Goal: Task Accomplishment & Management: Manage account settings

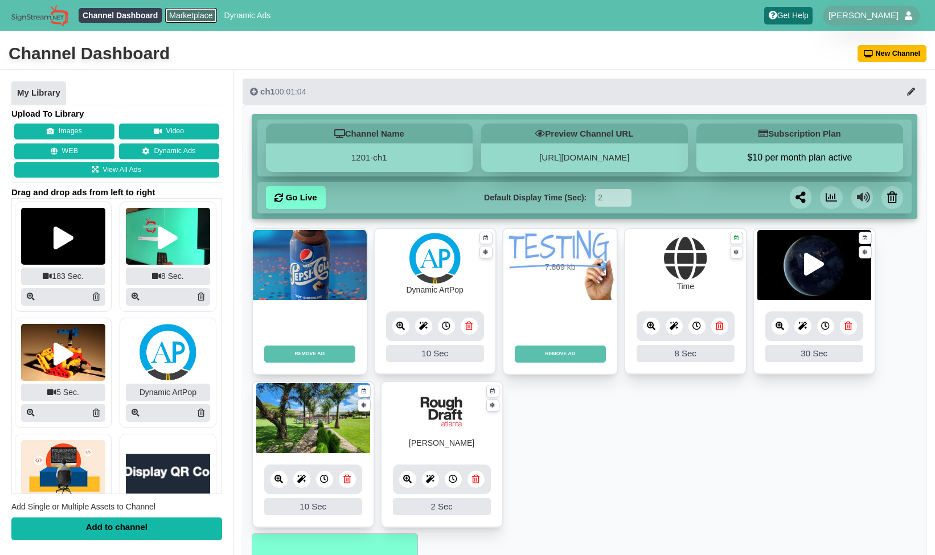
click at [187, 15] on link "Marketplace" at bounding box center [191, 15] width 52 height 15
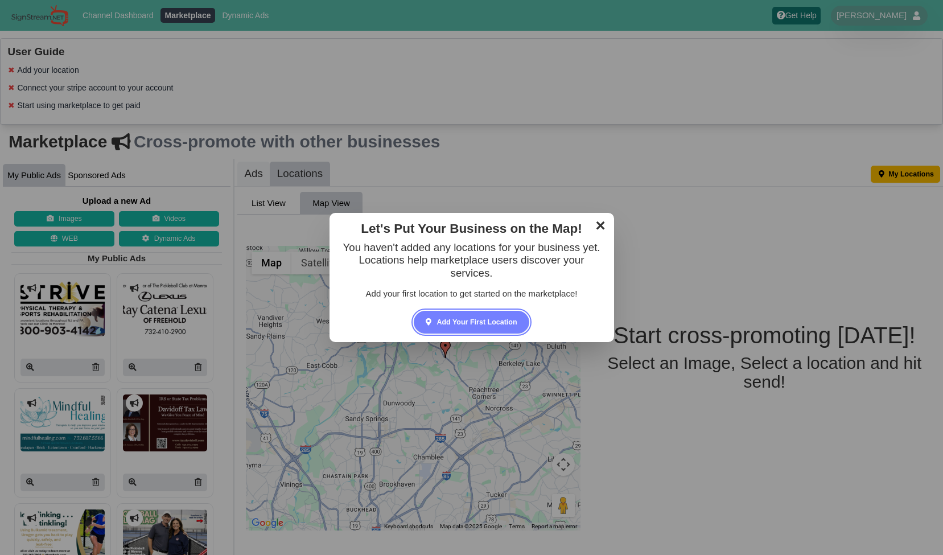
click at [601, 231] on link "✕" at bounding box center [600, 224] width 22 height 17
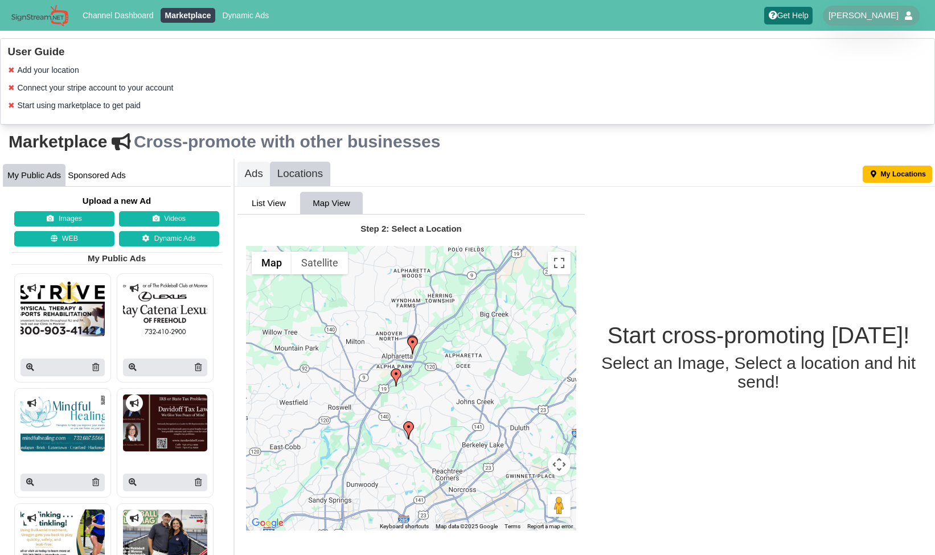
drag, startPoint x: 459, startPoint y: 363, endPoint x: 422, endPoint y: 446, distance: 91.0
click at [422, 446] on div at bounding box center [411, 388] width 330 height 285
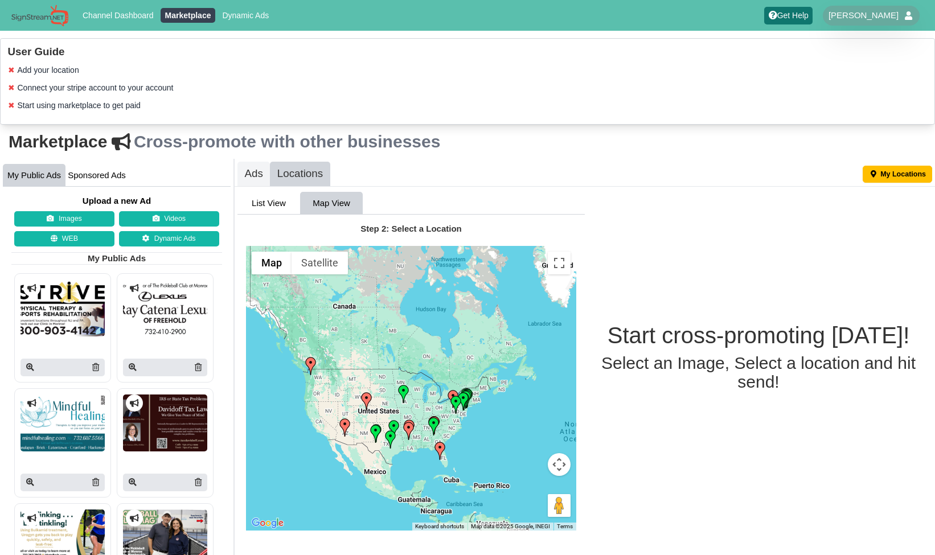
drag, startPoint x: 395, startPoint y: 399, endPoint x: 436, endPoint y: 403, distance: 40.6
click at [436, 403] on div at bounding box center [411, 388] width 330 height 285
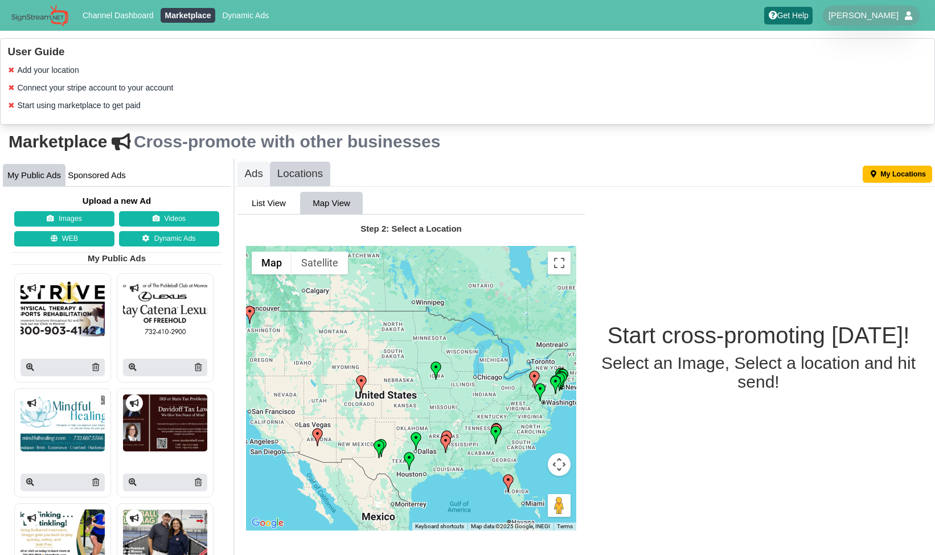
drag, startPoint x: 424, startPoint y: 402, endPoint x: 491, endPoint y: 377, distance: 71.2
click at [491, 377] on div at bounding box center [411, 388] width 330 height 285
click at [408, 459] on img at bounding box center [409, 461] width 18 height 18
click at [402, 437] on span "SignStream Network" at bounding box center [413, 441] width 68 height 9
click at [414, 437] on span "SignStream Network" at bounding box center [413, 441] width 68 height 9
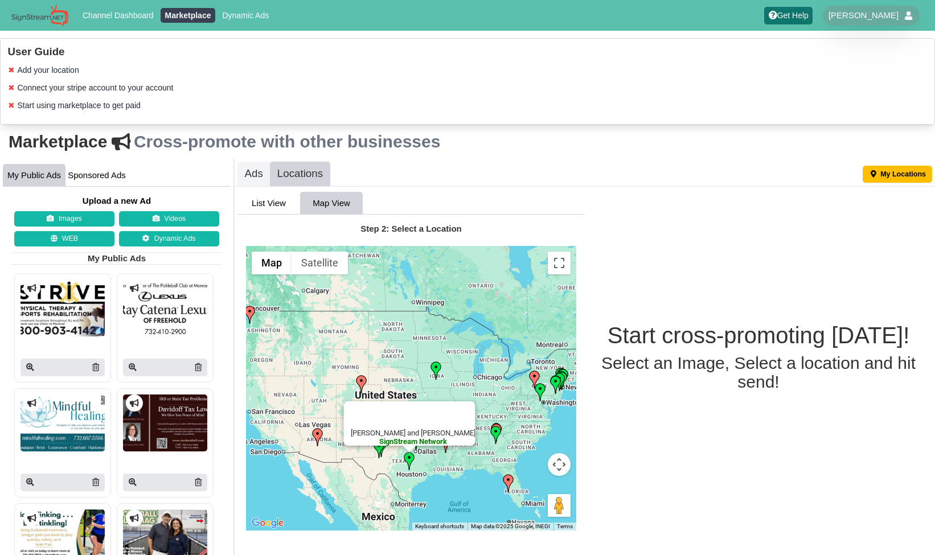
click at [435, 367] on img at bounding box center [436, 371] width 18 height 18
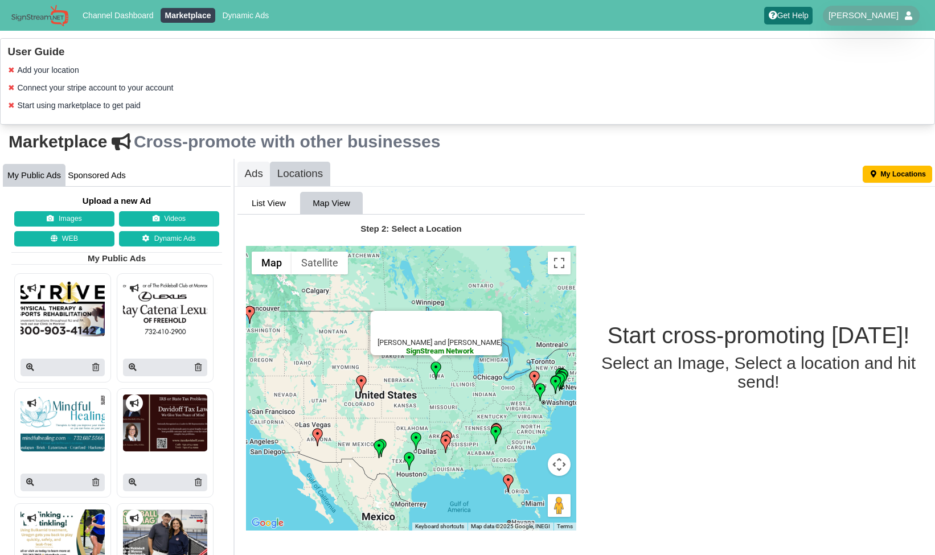
click at [382, 443] on img at bounding box center [379, 449] width 18 height 18
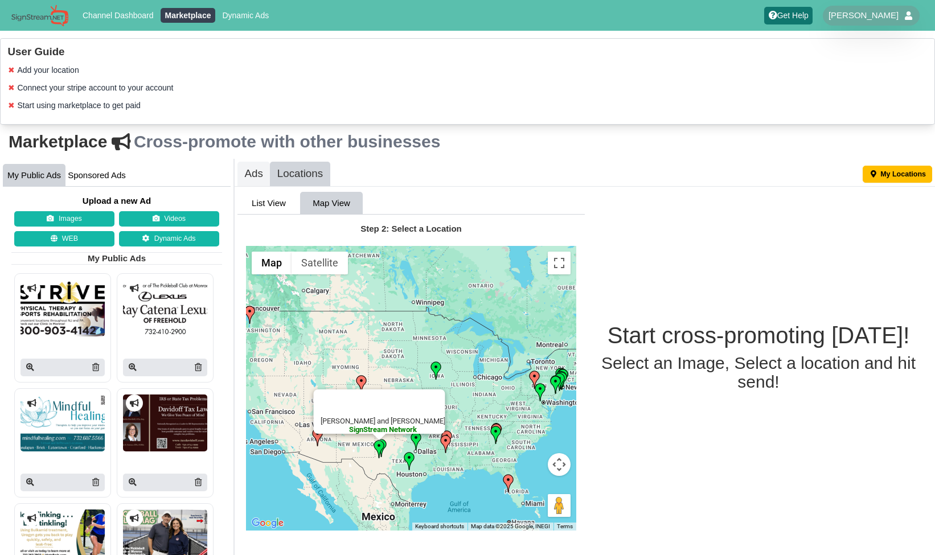
click at [385, 446] on img at bounding box center [379, 449] width 18 height 18
click at [419, 447] on img at bounding box center [416, 441] width 18 height 18
click at [495, 441] on img at bounding box center [496, 435] width 18 height 18
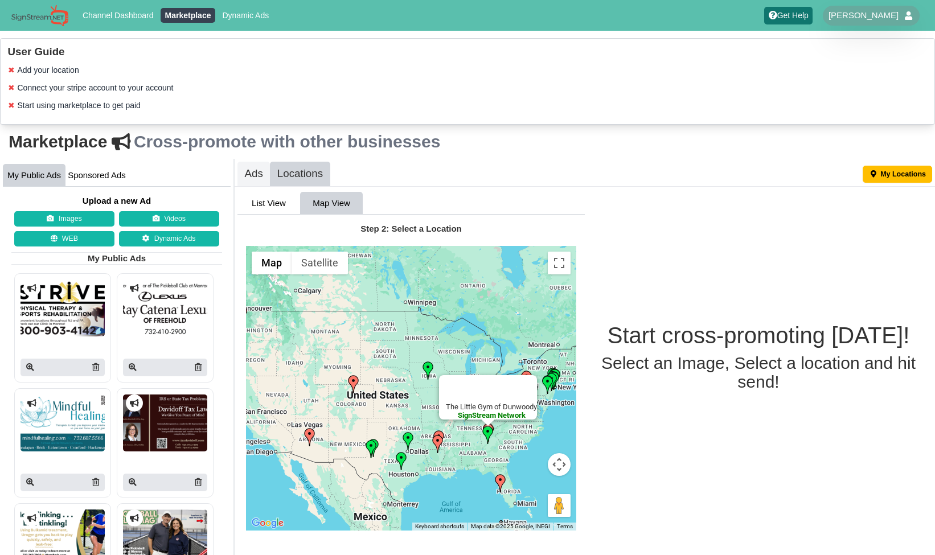
click at [429, 371] on img at bounding box center [428, 371] width 18 height 18
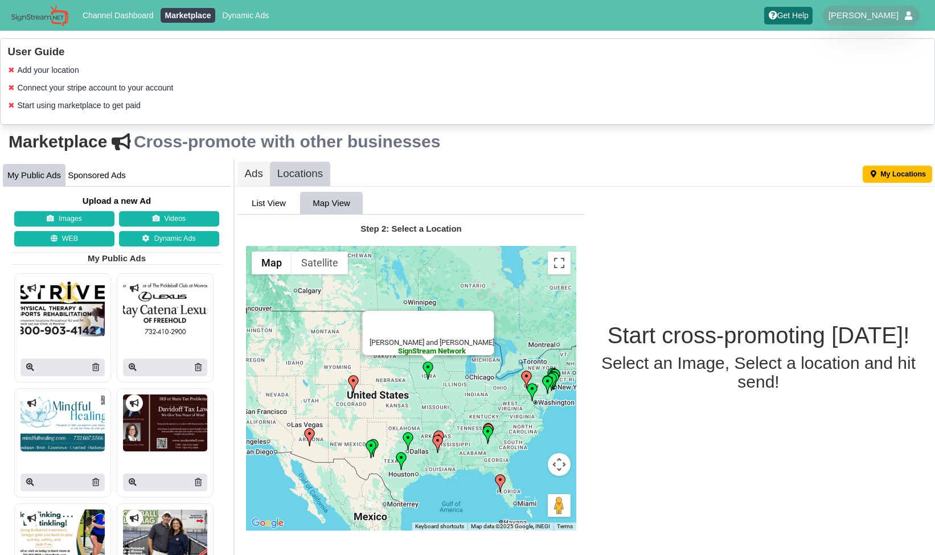
click at [555, 381] on img at bounding box center [548, 385] width 18 height 18
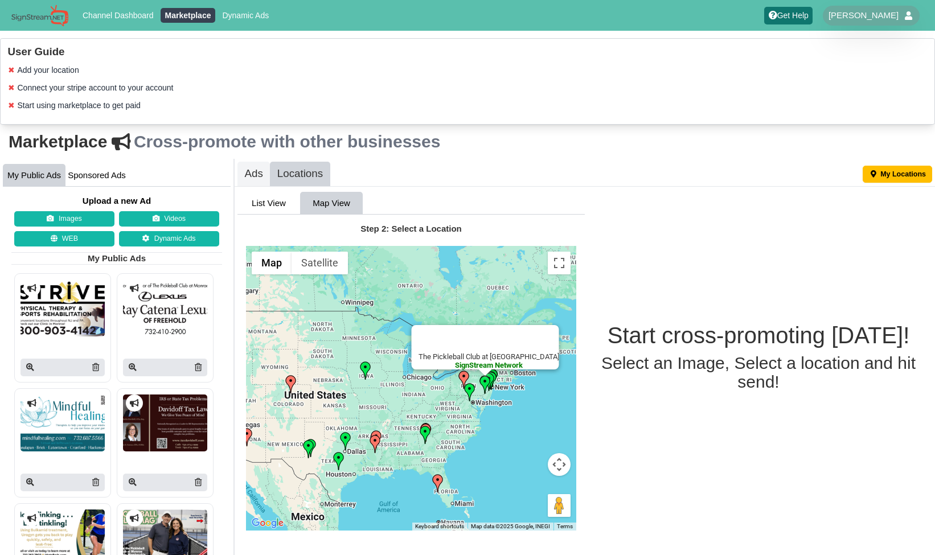
click at [495, 376] on img at bounding box center [489, 382] width 18 height 18
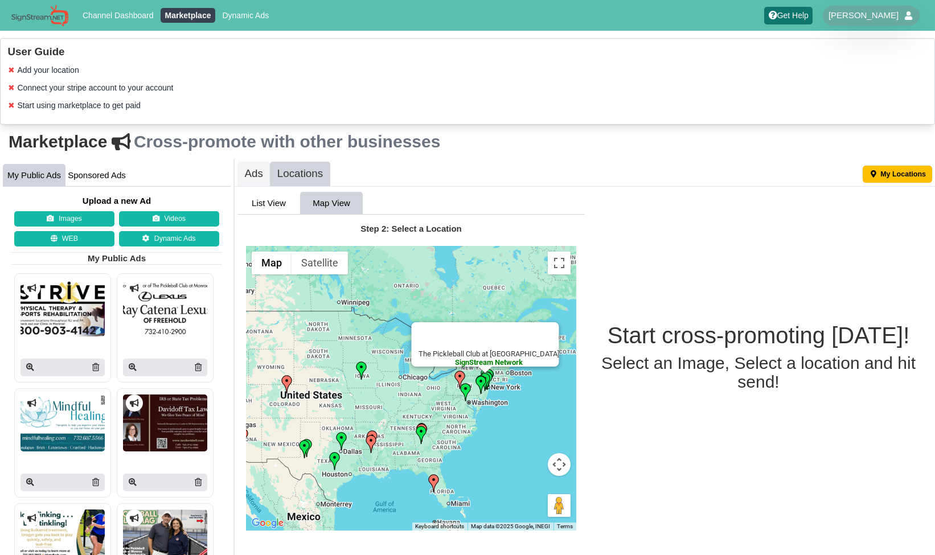
click at [493, 373] on img at bounding box center [485, 382] width 18 height 18
click at [478, 385] on img at bounding box center [481, 385] width 18 height 18
click at [487, 372] on div at bounding box center [481, 373] width 14 height 7
click at [288, 383] on img at bounding box center [287, 384] width 18 height 18
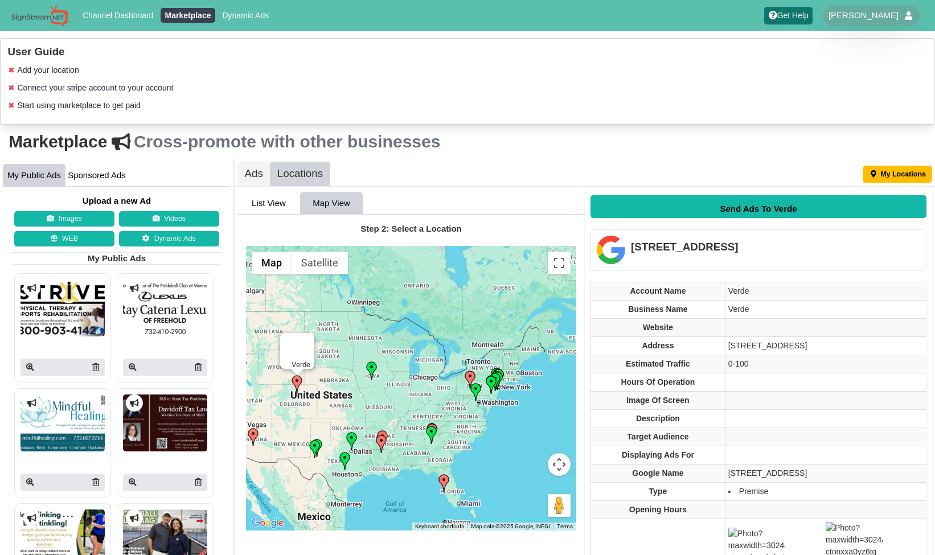
click at [350, 443] on img at bounding box center [352, 441] width 18 height 18
click at [432, 437] on img at bounding box center [431, 435] width 18 height 18
click at [445, 428] on div "The Little Gym of Dunwoody SignStream Network" at bounding box center [411, 388] width 330 height 285
click at [435, 428] on img at bounding box center [431, 435] width 18 height 18
click at [444, 483] on img at bounding box center [444, 483] width 18 height 18
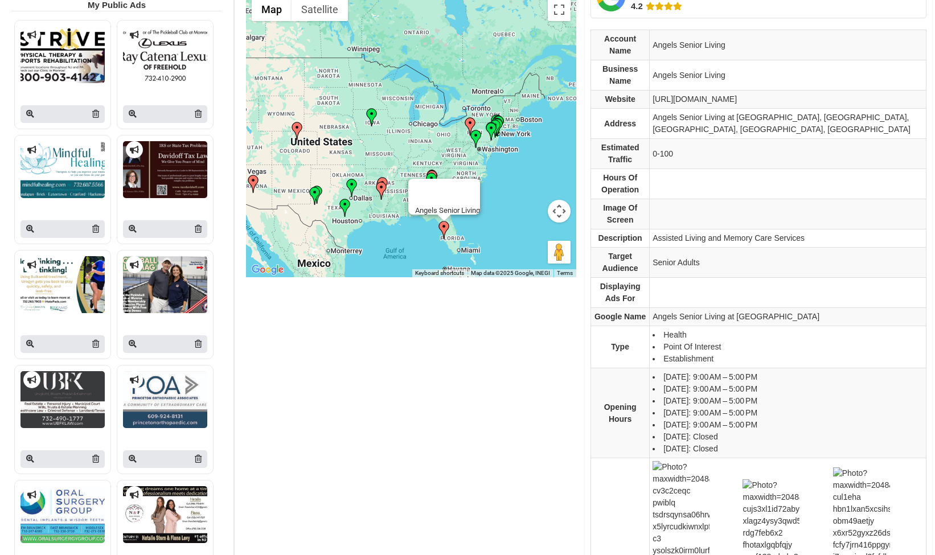
scroll to position [263, 0]
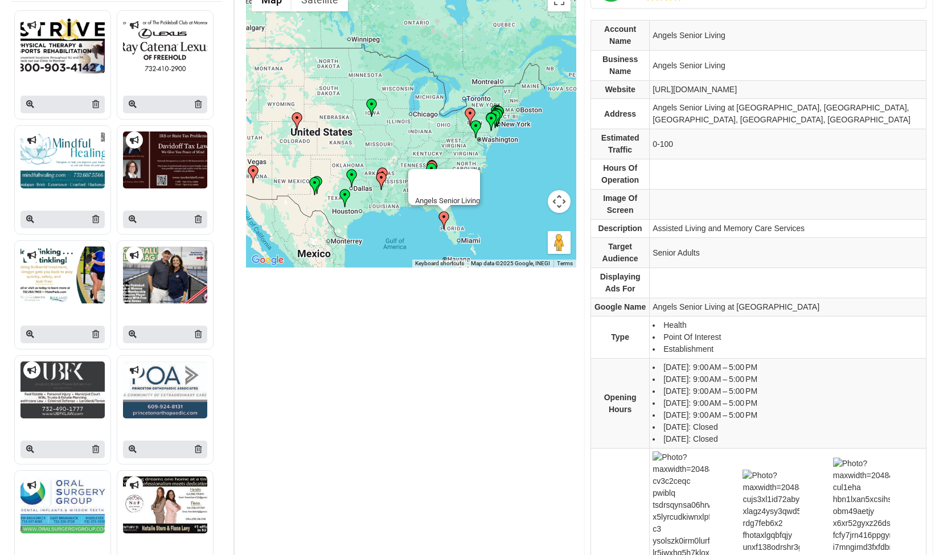
click at [471, 113] on img at bounding box center [470, 117] width 18 height 18
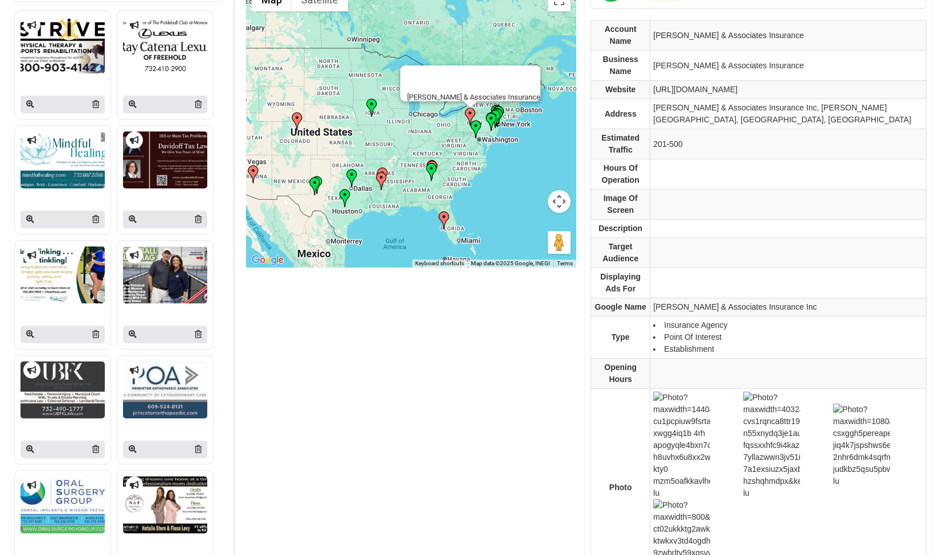
click at [297, 125] on img at bounding box center [297, 121] width 18 height 18
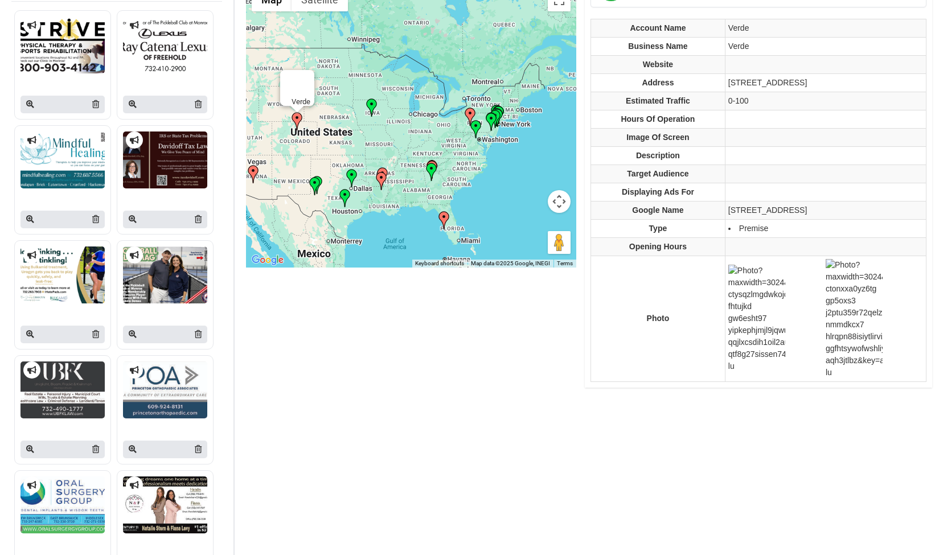
click at [385, 173] on img at bounding box center [381, 181] width 18 height 18
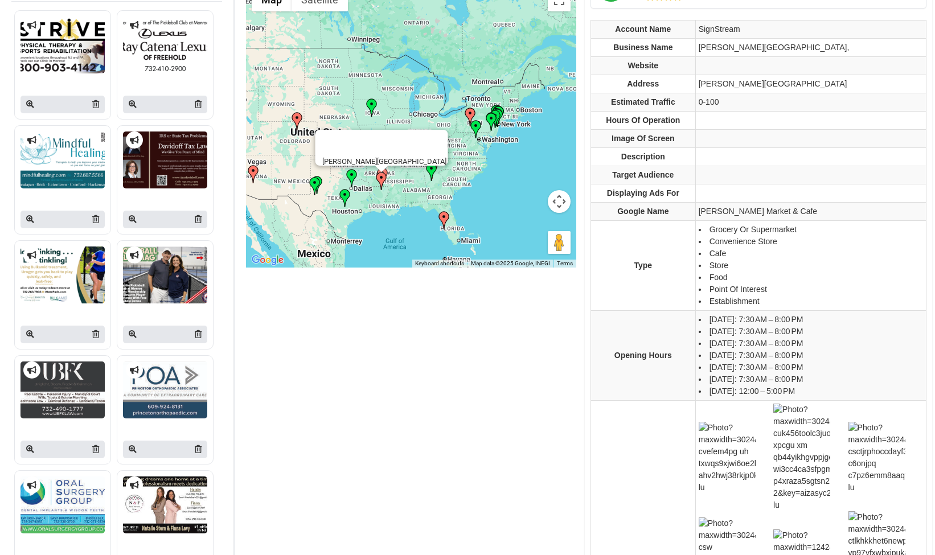
click at [353, 175] on img at bounding box center [352, 178] width 18 height 18
click at [380, 175] on img at bounding box center [381, 181] width 18 height 18
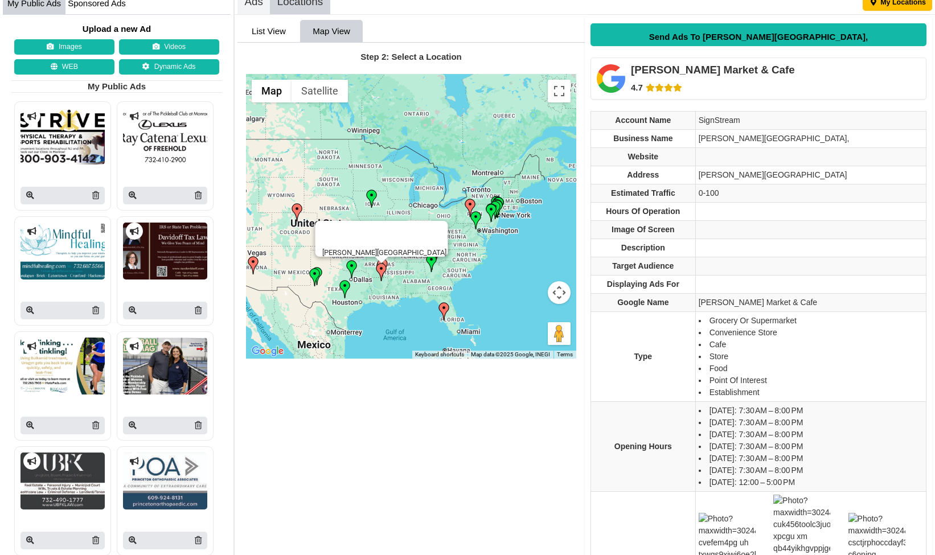
scroll to position [174, 0]
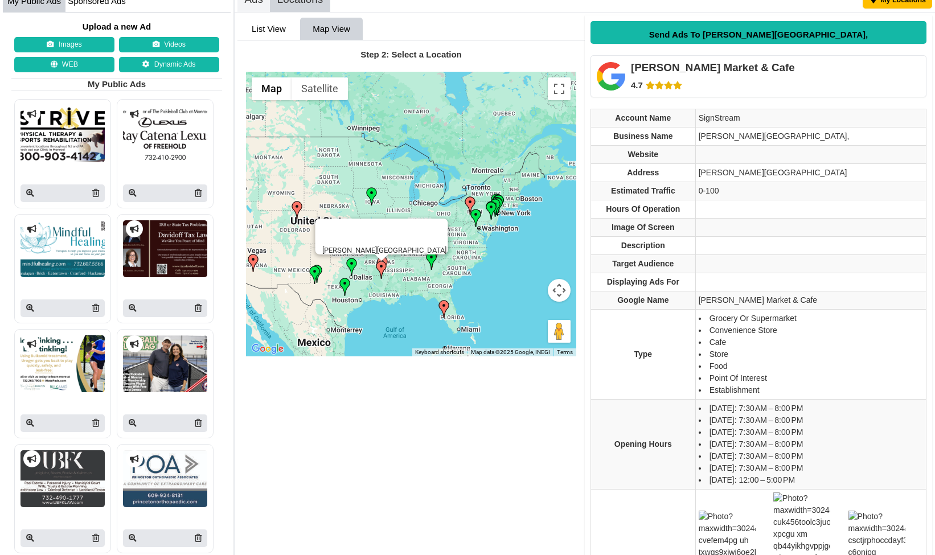
click at [353, 270] on img at bounding box center [352, 267] width 18 height 18
click at [432, 262] on img at bounding box center [431, 261] width 18 height 18
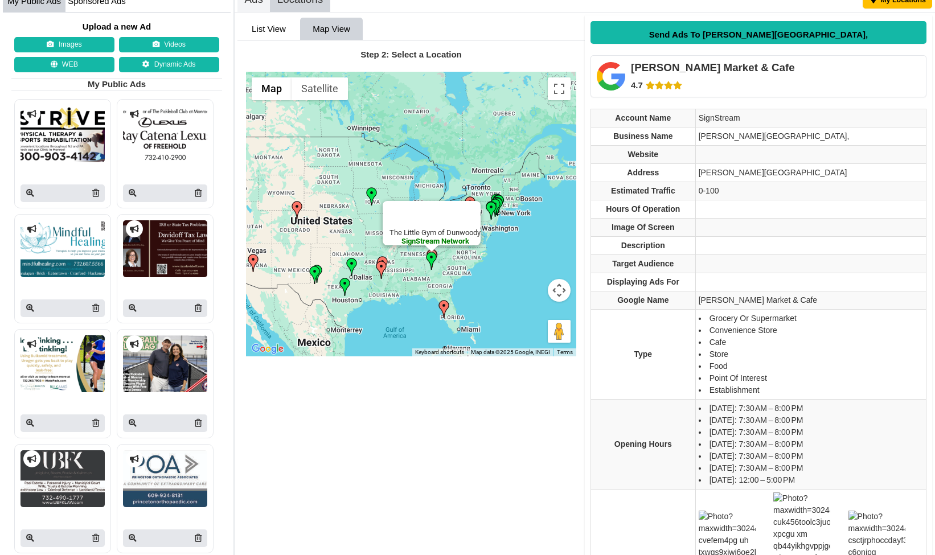
click at [371, 198] on img at bounding box center [372, 196] width 18 height 18
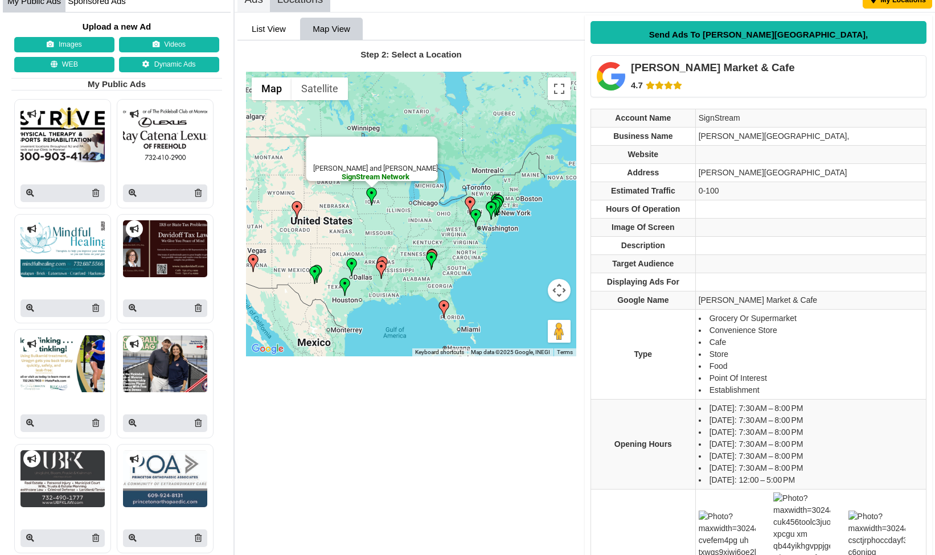
click at [496, 211] on img at bounding box center [491, 211] width 18 height 18
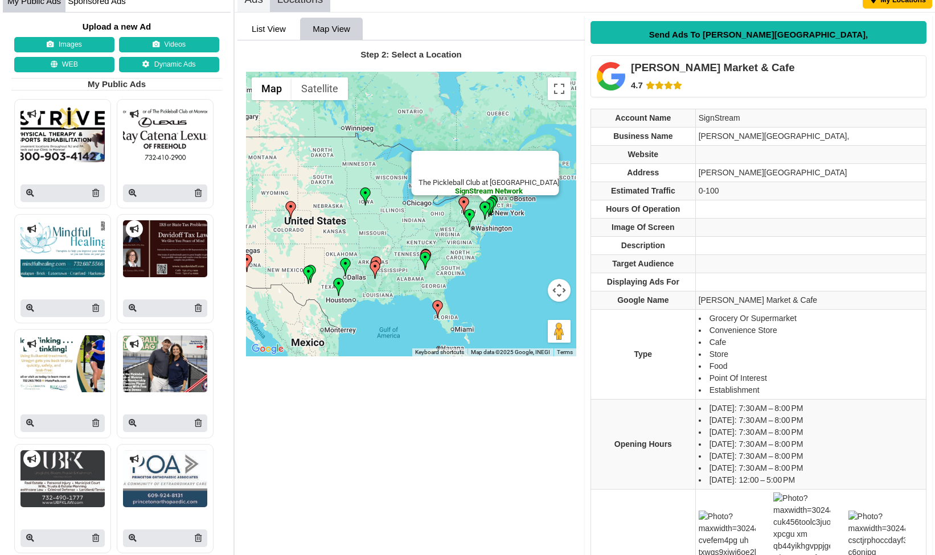
click at [344, 267] on img at bounding box center [346, 267] width 18 height 18
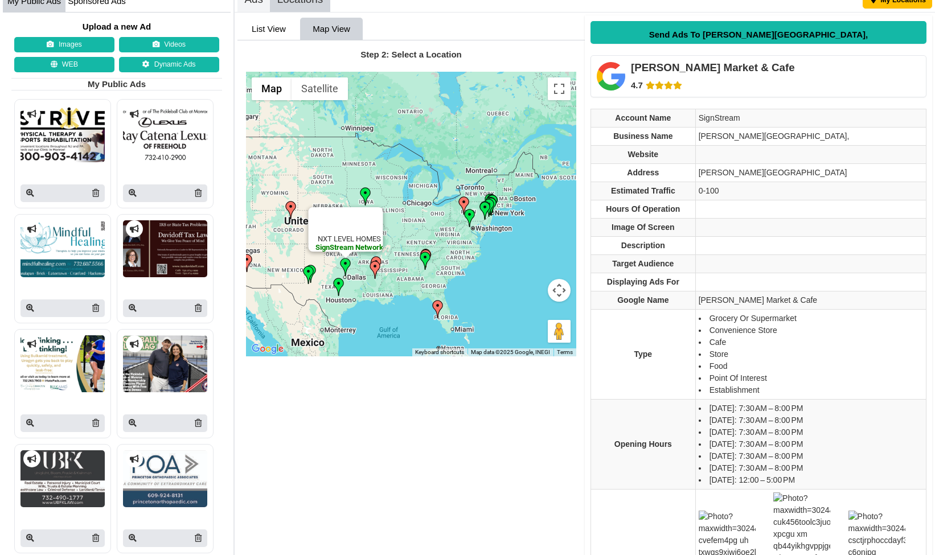
click at [425, 260] on img at bounding box center [425, 261] width 18 height 18
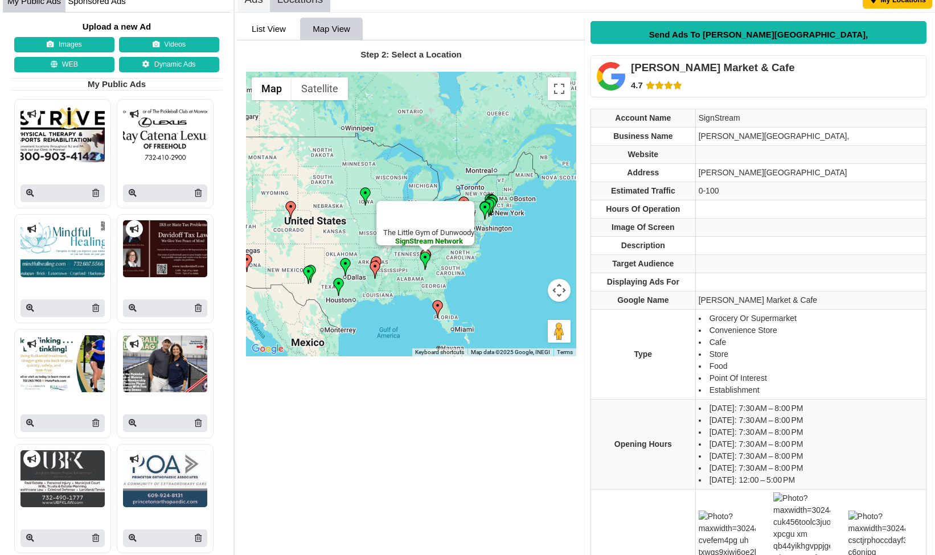
click at [486, 206] on img at bounding box center [485, 211] width 18 height 18
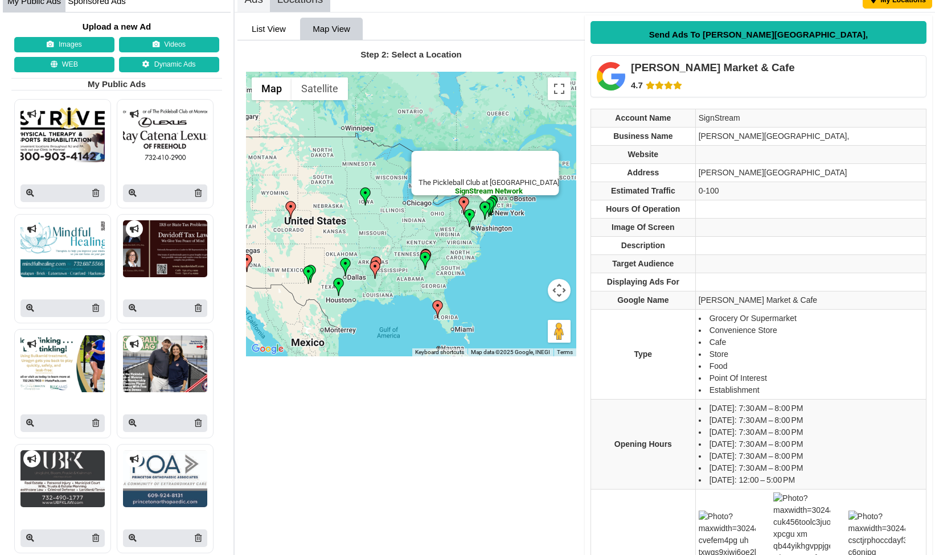
click at [496, 201] on img at bounding box center [489, 208] width 18 height 18
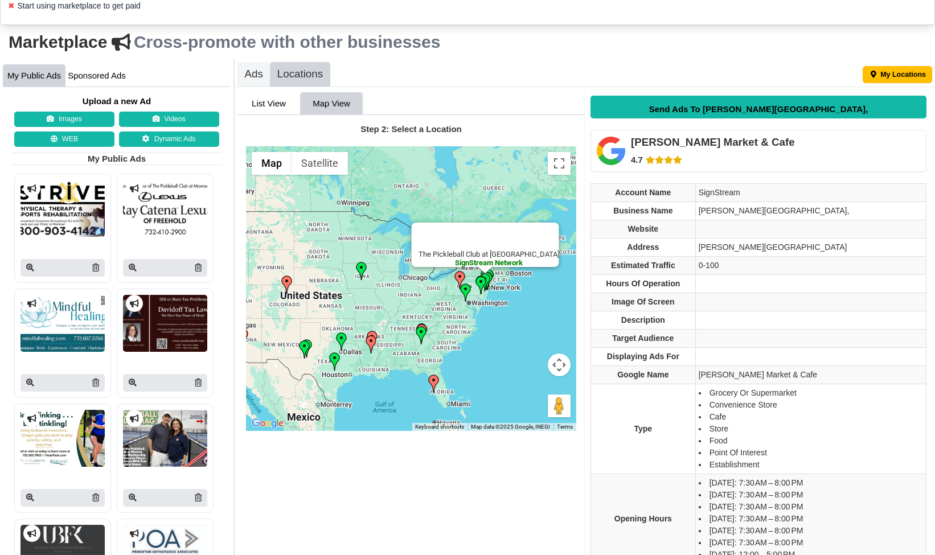
scroll to position [66, 0]
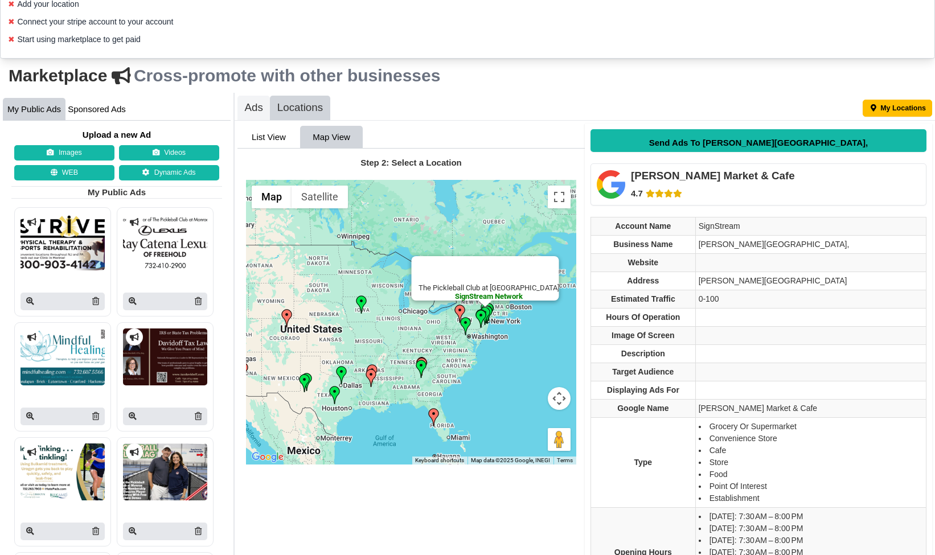
drag, startPoint x: 601, startPoint y: 317, endPoint x: 678, endPoint y: 333, distance: 78.1
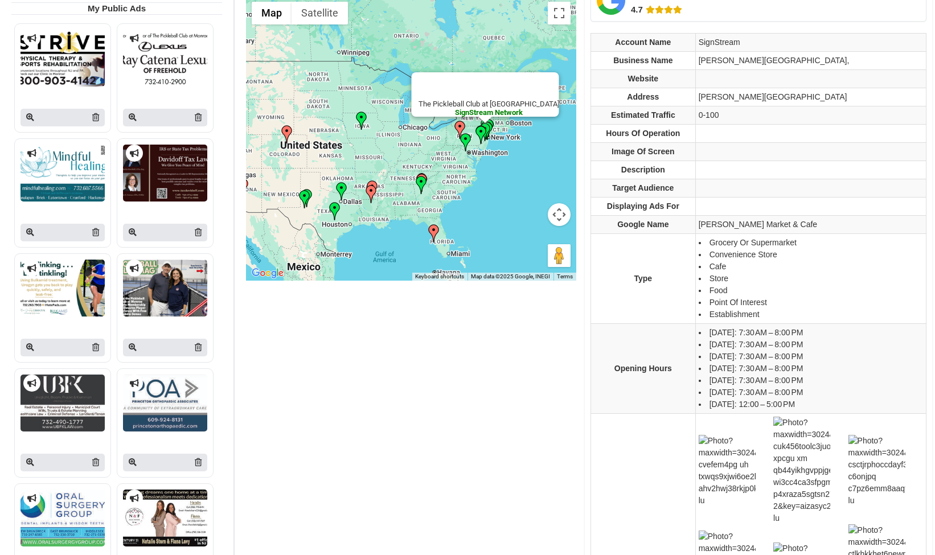
scroll to position [231, 0]
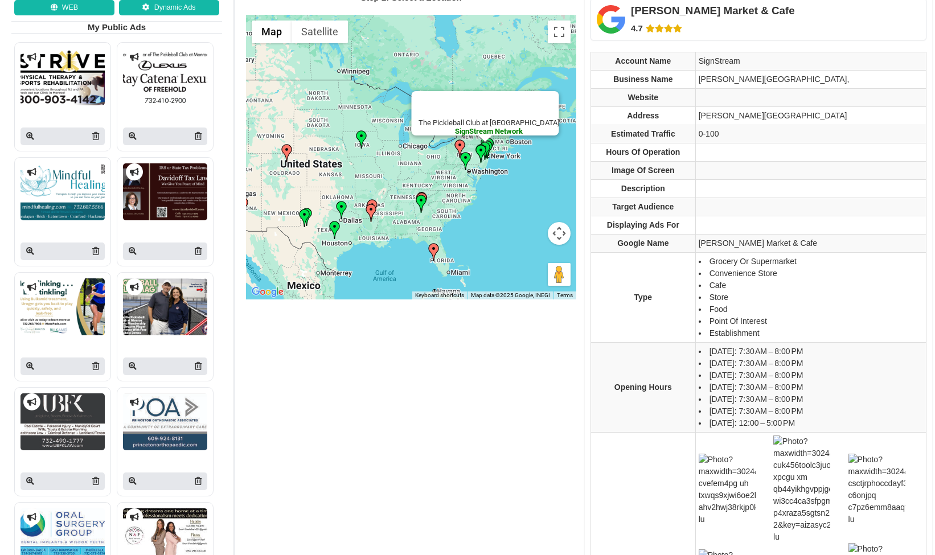
click at [420, 204] on img at bounding box center [421, 204] width 18 height 18
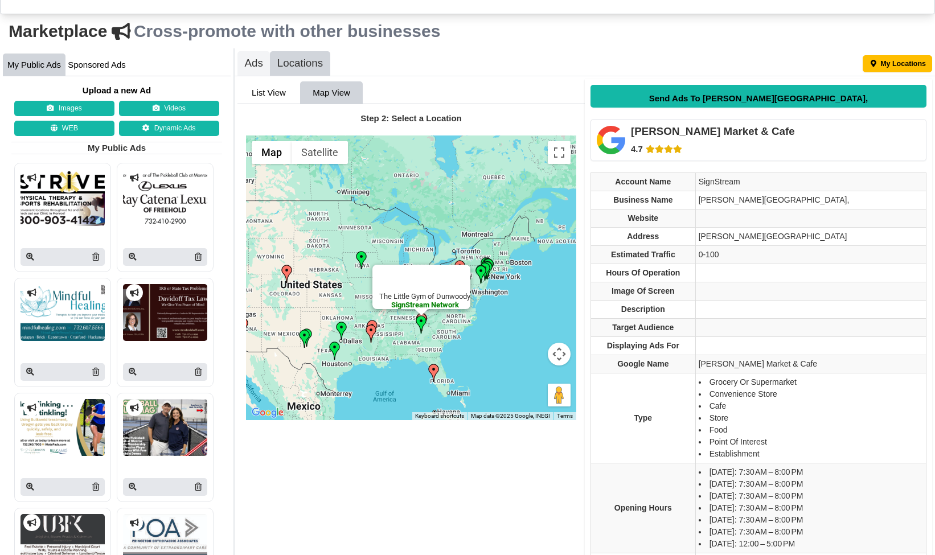
scroll to position [109, 0]
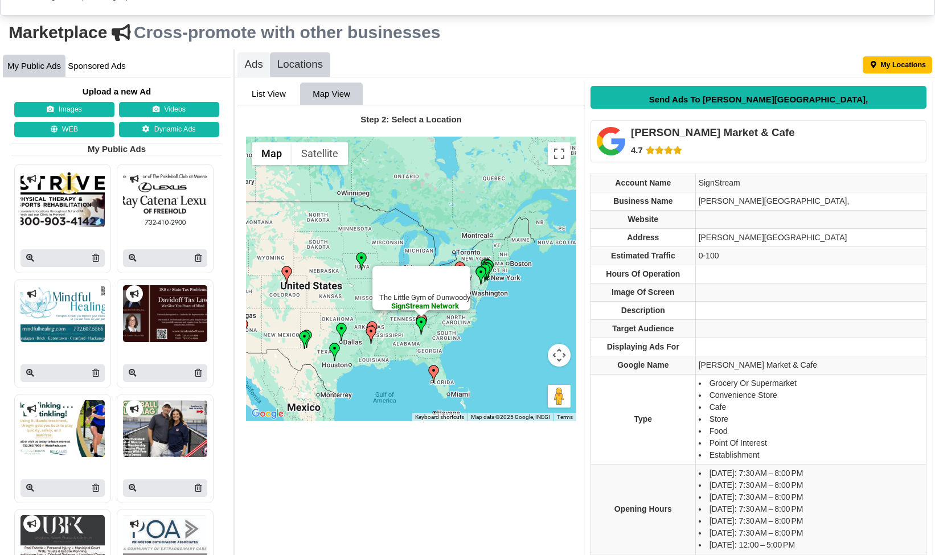
click at [676, 140] on div "Medina Market & Cafe 4.7" at bounding box center [713, 141] width 164 height 30
click at [675, 133] on div "Medina Market & Cafe" at bounding box center [713, 132] width 164 height 13
click at [614, 146] on icon at bounding box center [611, 141] width 28 height 28
click at [341, 330] on img at bounding box center [342, 332] width 18 height 18
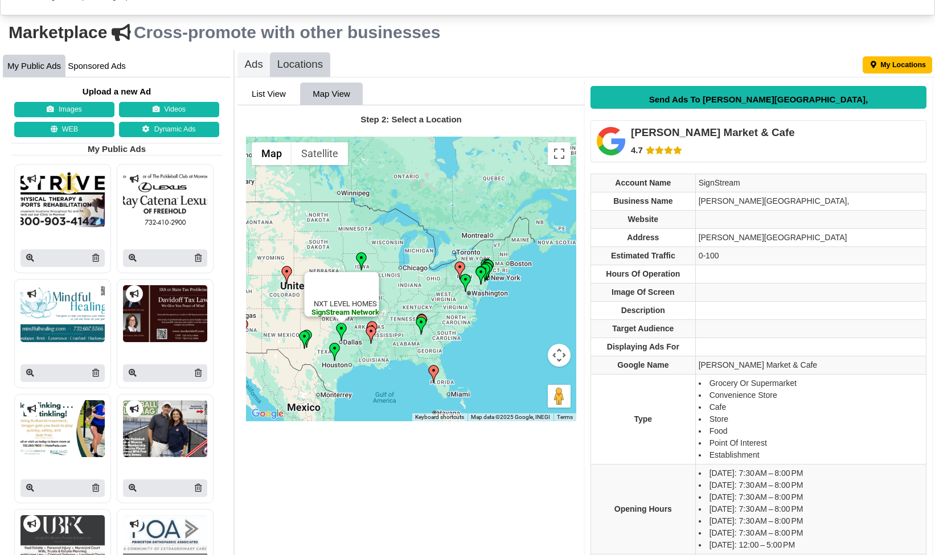
click at [490, 270] on img at bounding box center [481, 275] width 18 height 18
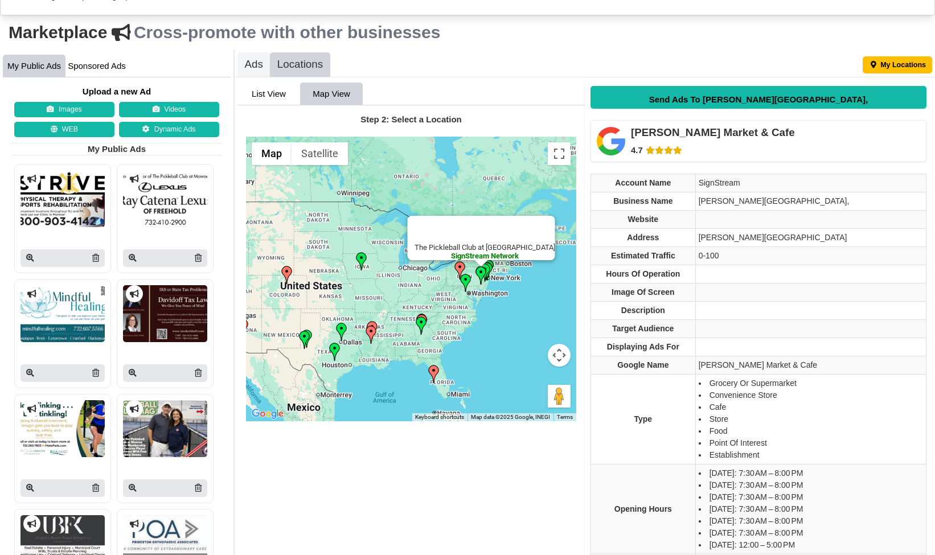
click at [467, 282] on img at bounding box center [466, 283] width 18 height 18
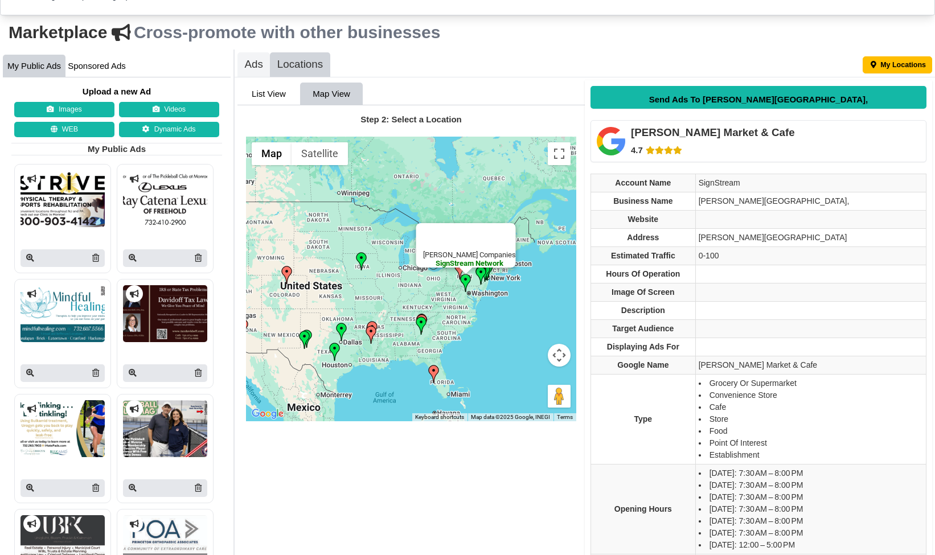
click at [422, 322] on img at bounding box center [421, 326] width 18 height 18
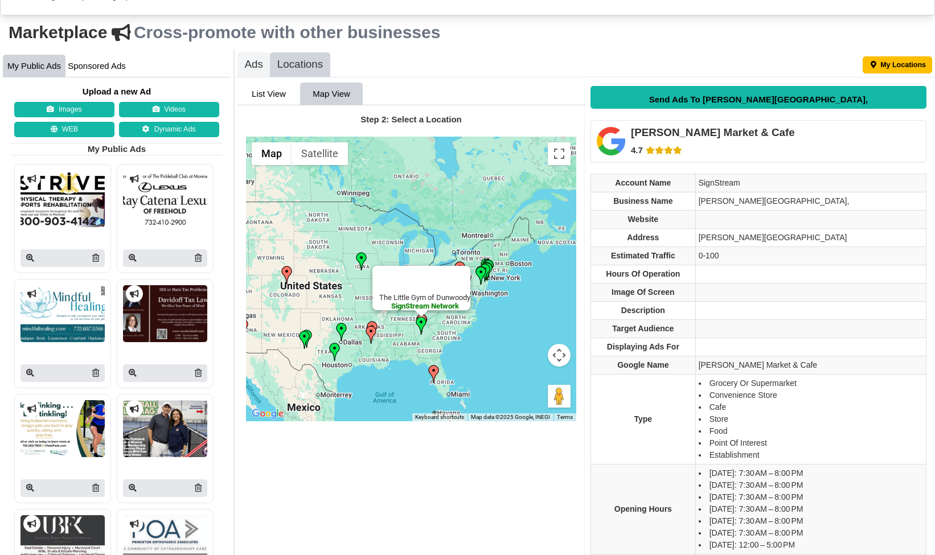
click at [344, 335] on img at bounding box center [342, 332] width 18 height 18
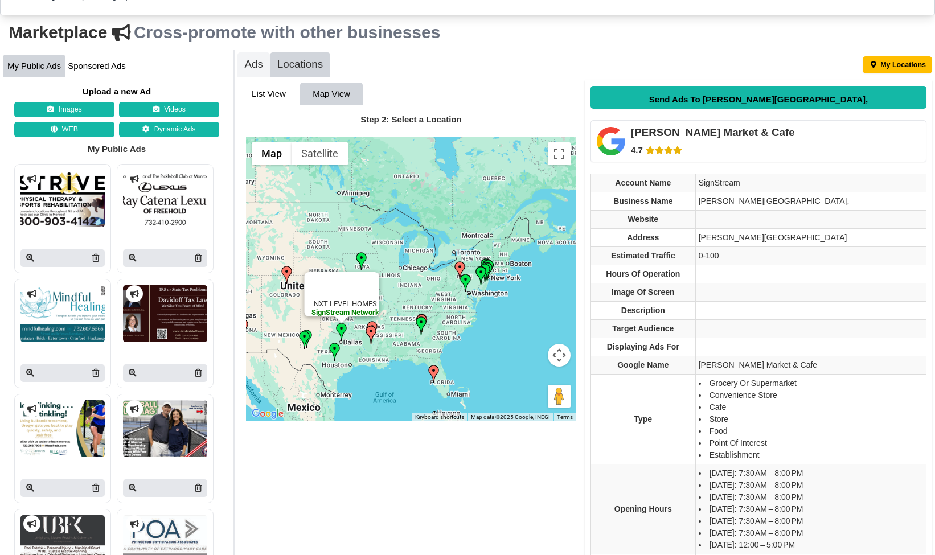
click at [334, 350] on img at bounding box center [335, 352] width 18 height 18
click at [305, 345] on img at bounding box center [305, 340] width 18 height 18
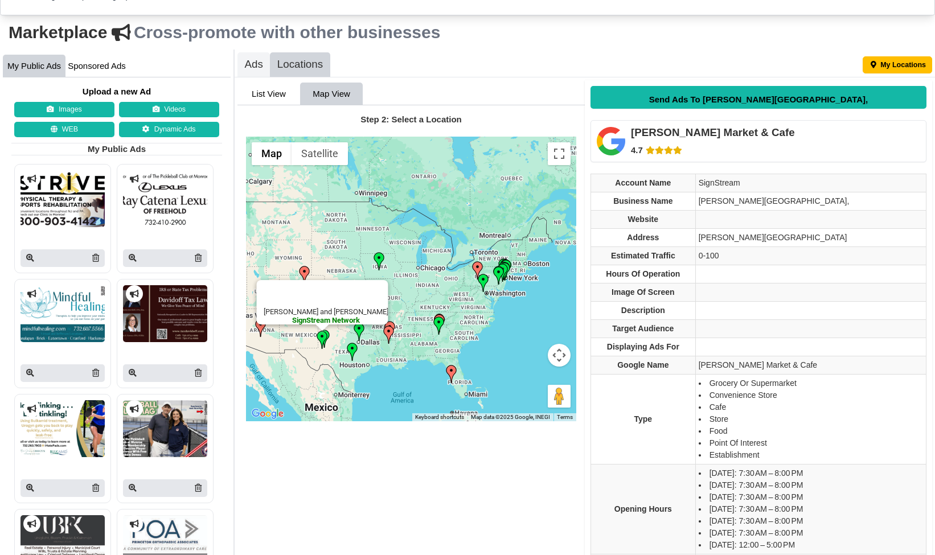
click at [380, 262] on img at bounding box center [379, 261] width 18 height 18
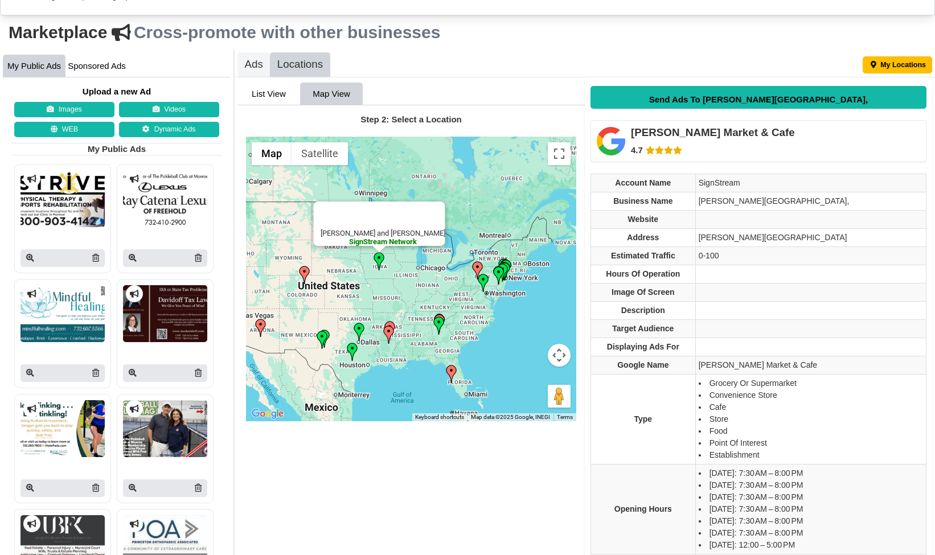
click at [326, 335] on img at bounding box center [322, 340] width 18 height 18
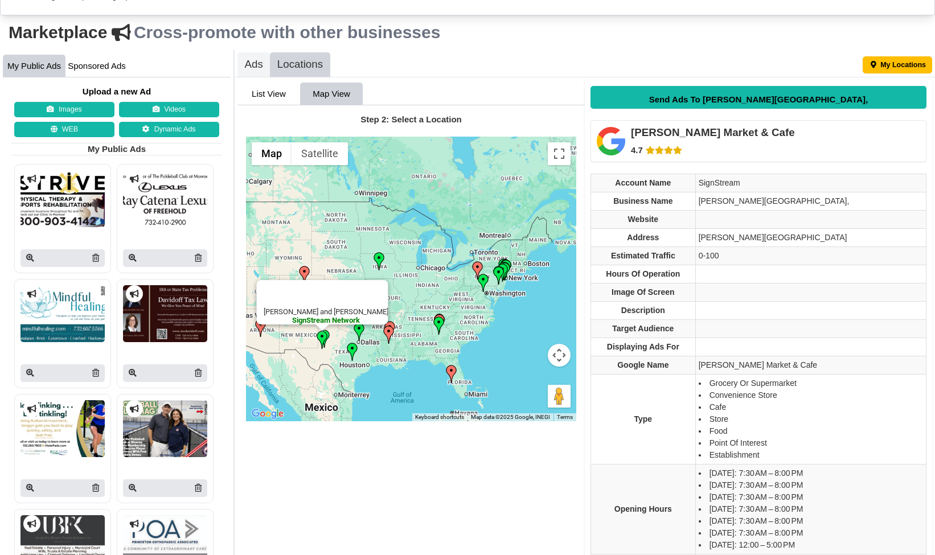
click at [386, 334] on img at bounding box center [389, 335] width 18 height 18
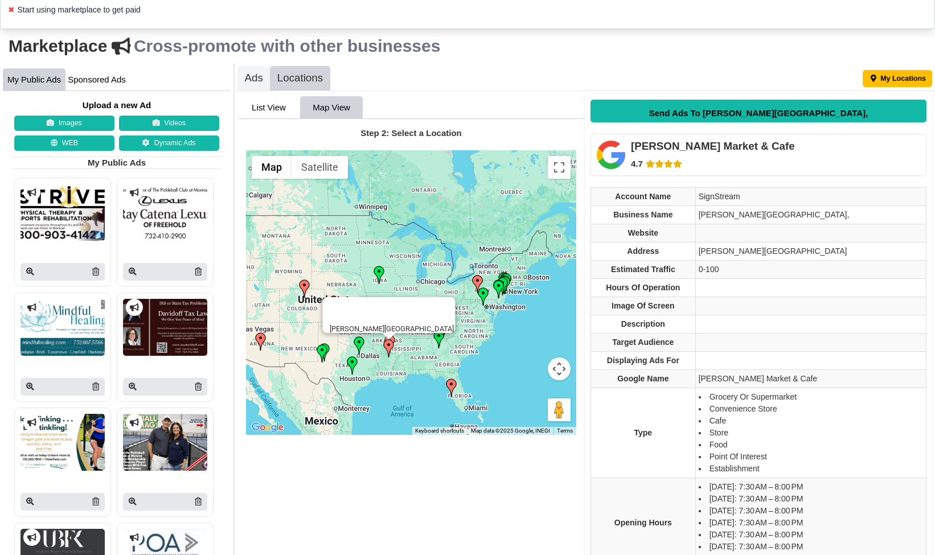
scroll to position [104, 0]
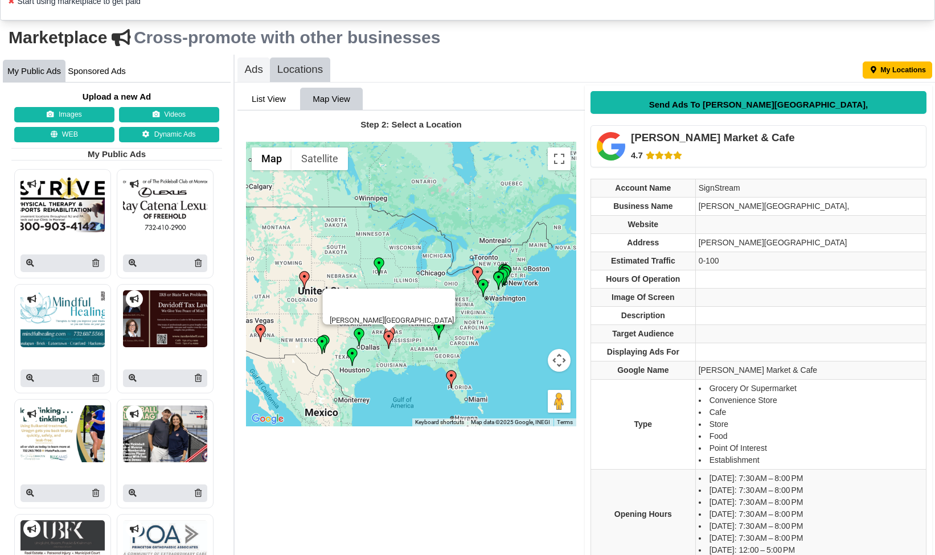
click at [387, 337] on img at bounding box center [389, 340] width 18 height 18
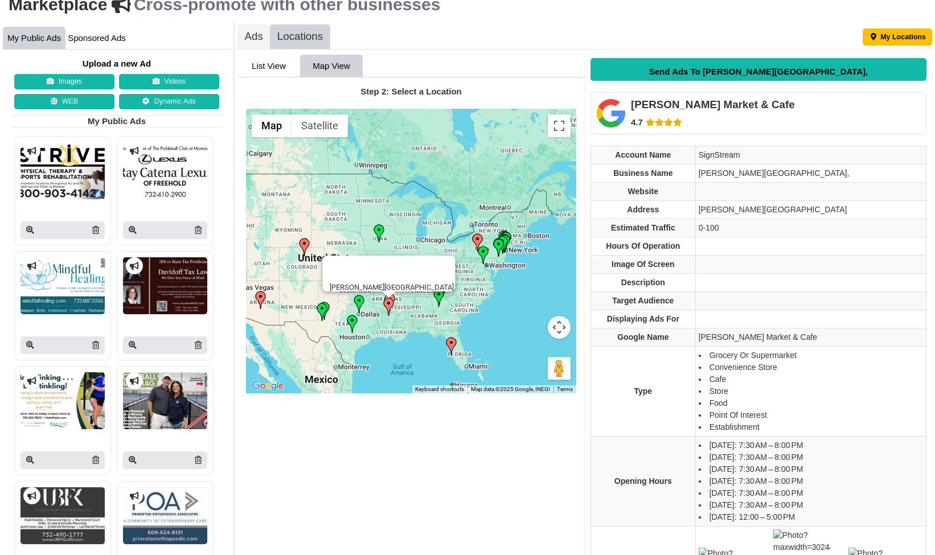
scroll to position [141, 0]
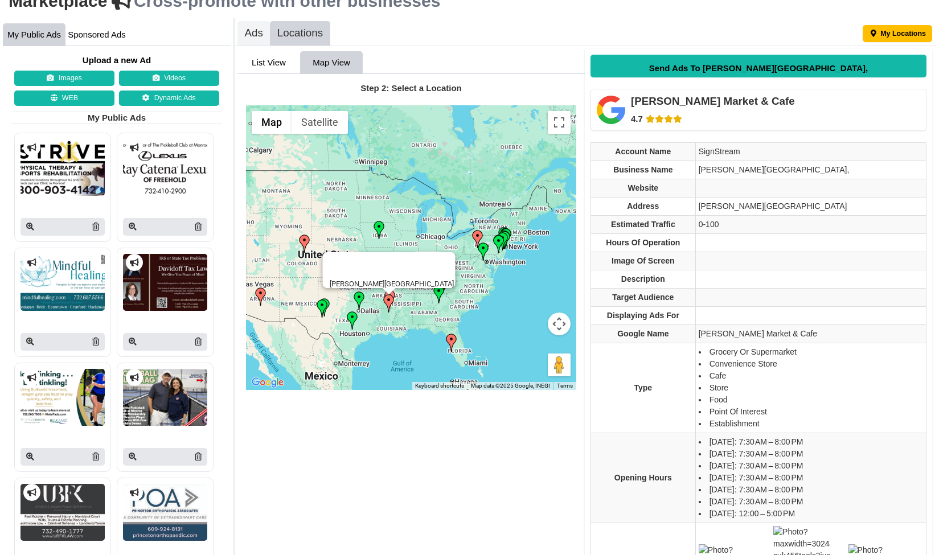
click at [478, 234] on img at bounding box center [478, 239] width 18 height 18
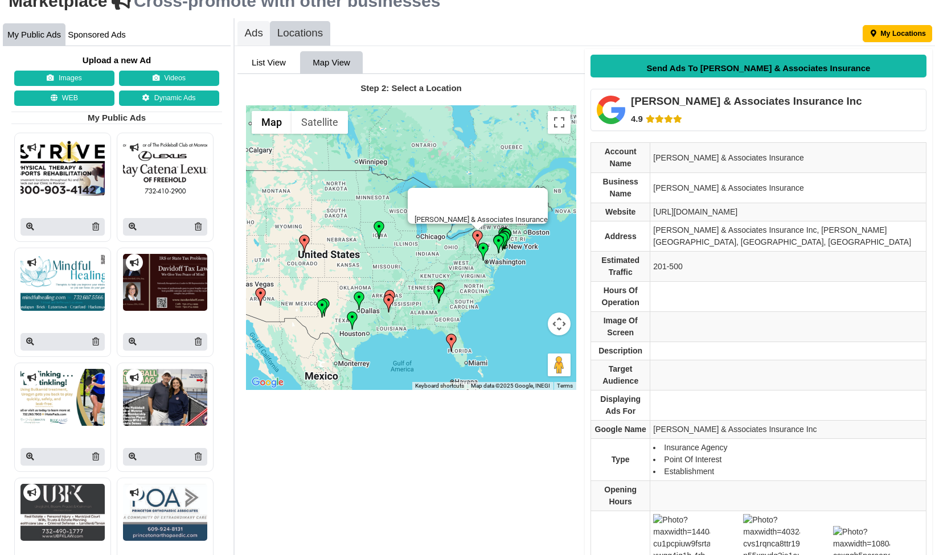
click at [437, 296] on img at bounding box center [439, 294] width 18 height 18
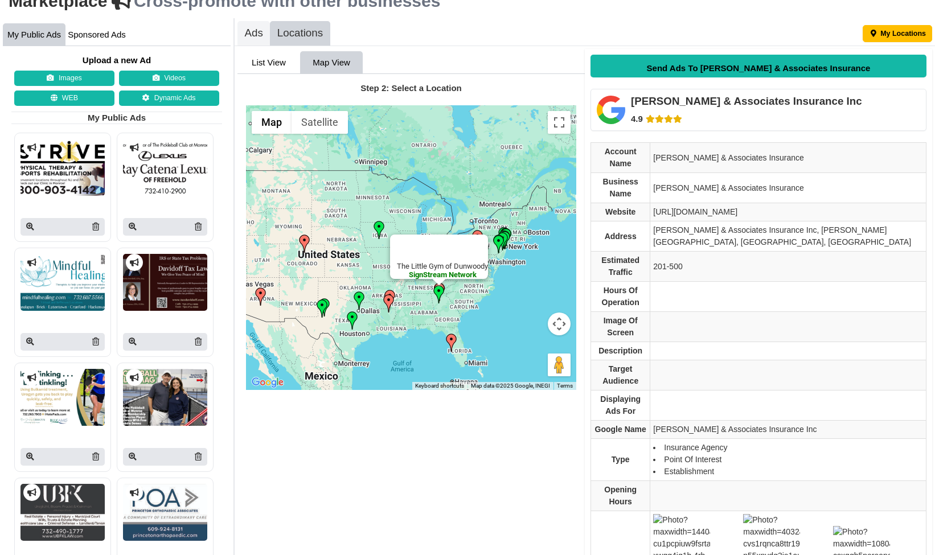
click at [450, 342] on img at bounding box center [451, 343] width 18 height 18
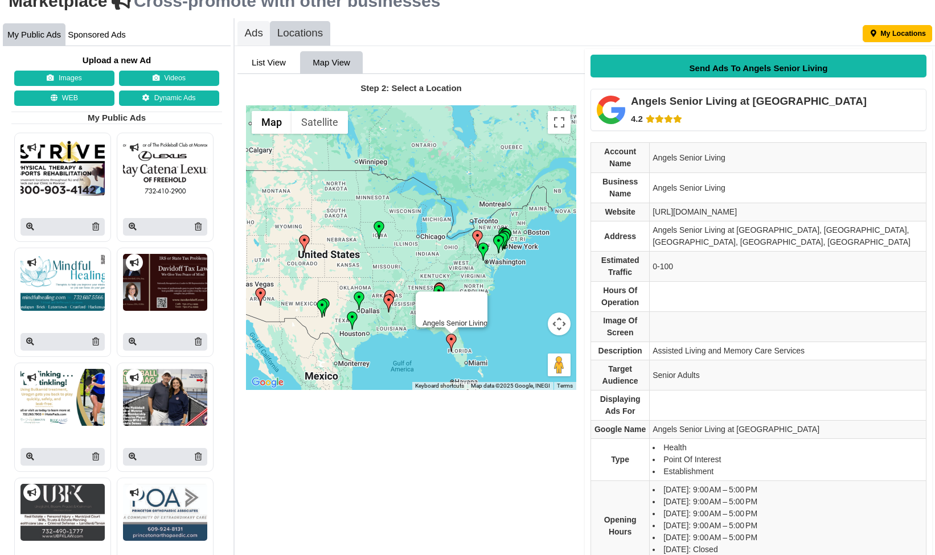
click at [477, 235] on img at bounding box center [478, 239] width 18 height 18
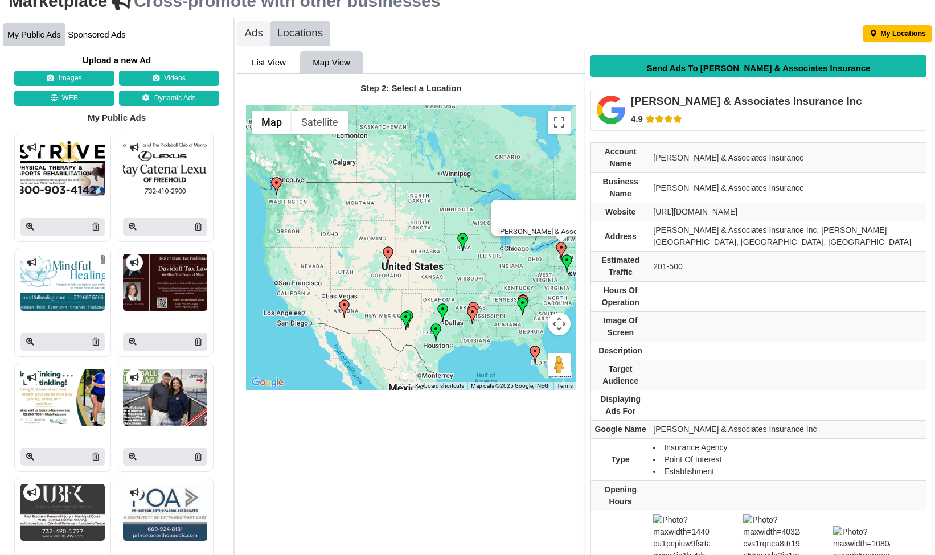
drag, startPoint x: 339, startPoint y: 249, endPoint x: 424, endPoint y: 261, distance: 85.7
click at [425, 261] on div "Carlin & Associates Insurance" at bounding box center [411, 247] width 330 height 285
click at [276, 191] on img at bounding box center [277, 186] width 18 height 18
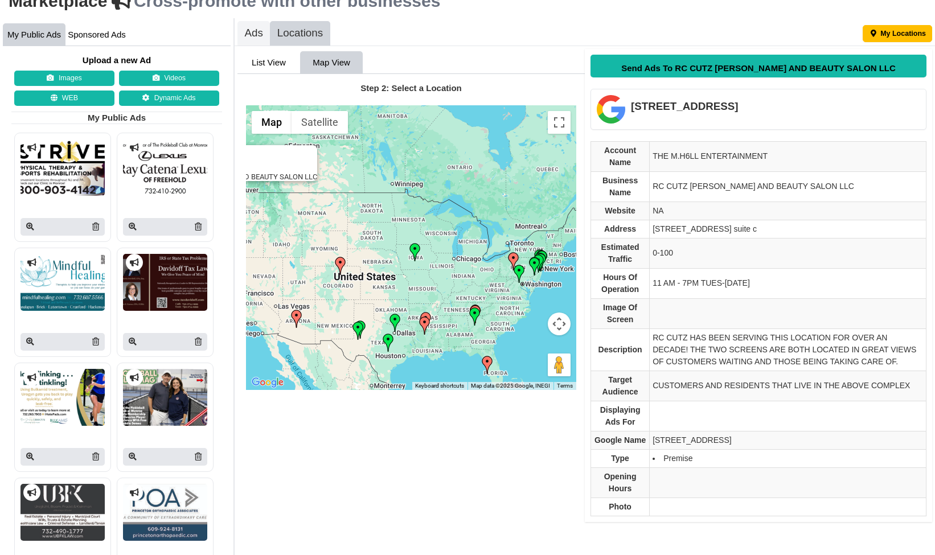
drag, startPoint x: 485, startPoint y: 297, endPoint x: 352, endPoint y: 294, distance: 132.7
click at [352, 294] on div "RC CUTZ BARBER AND BEAUTY SALON LLC" at bounding box center [411, 247] width 330 height 285
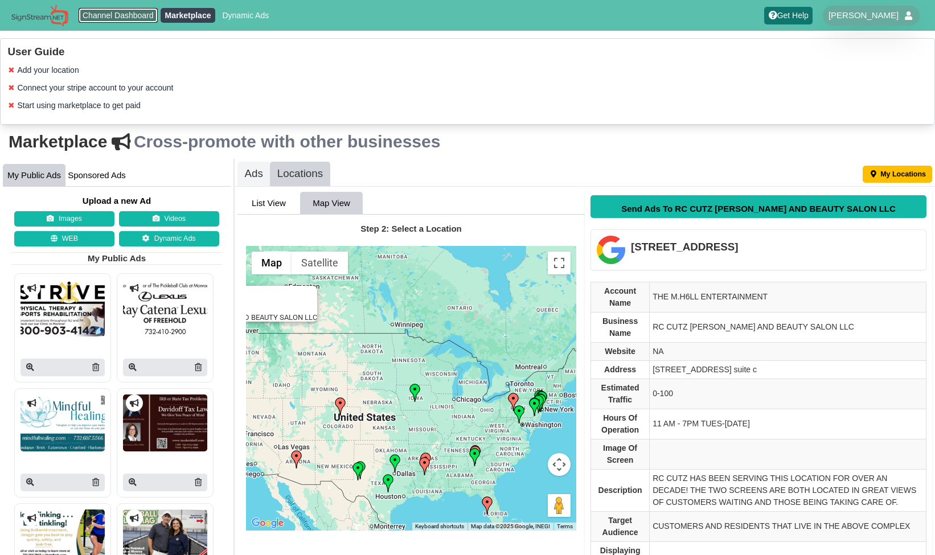
click at [129, 19] on link "Channel Dashboard" at bounding box center [119, 15] width 80 height 15
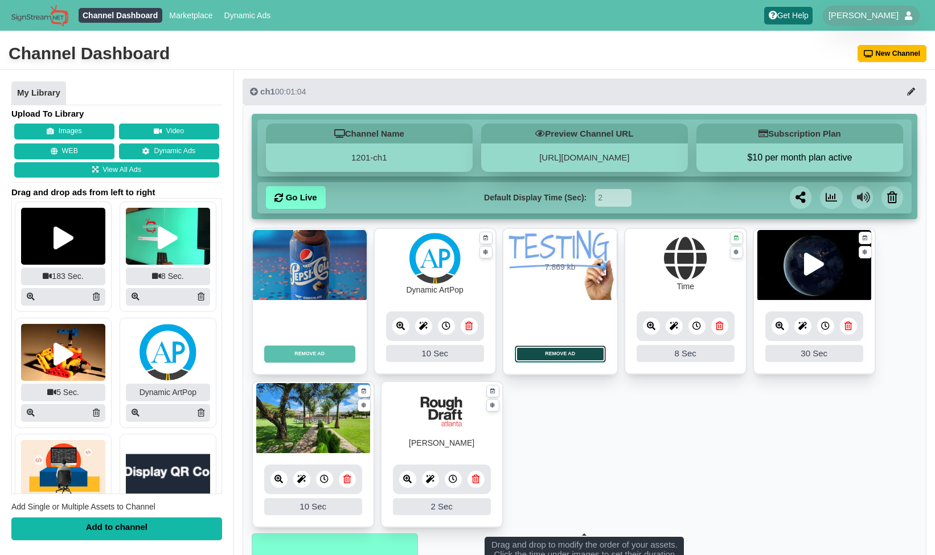
click at [545, 359] on button "REMOVE AD" at bounding box center [560, 354] width 91 height 17
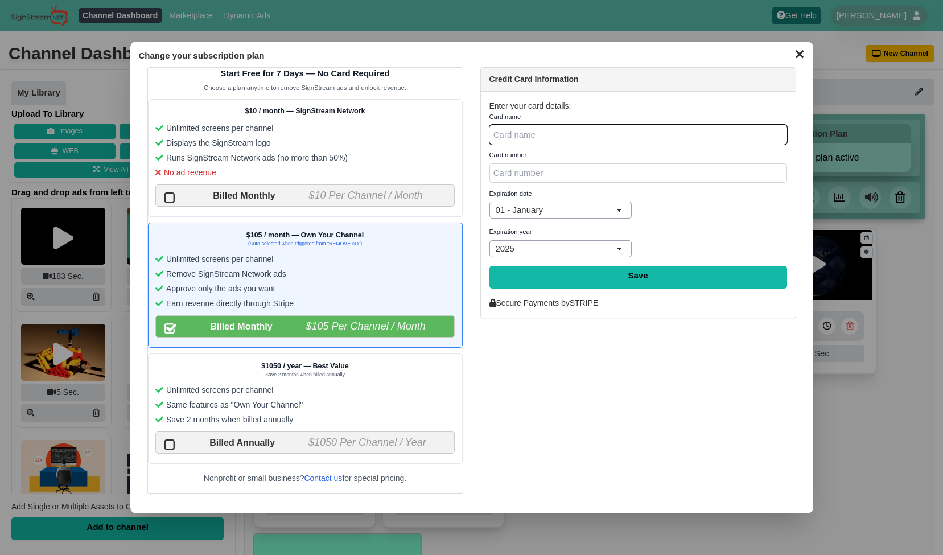
click at [724, 53] on h3 "Change your subscription plan" at bounding box center [472, 55] width 666 height 11
click at [800, 54] on button "✕" at bounding box center [800, 52] width 22 height 17
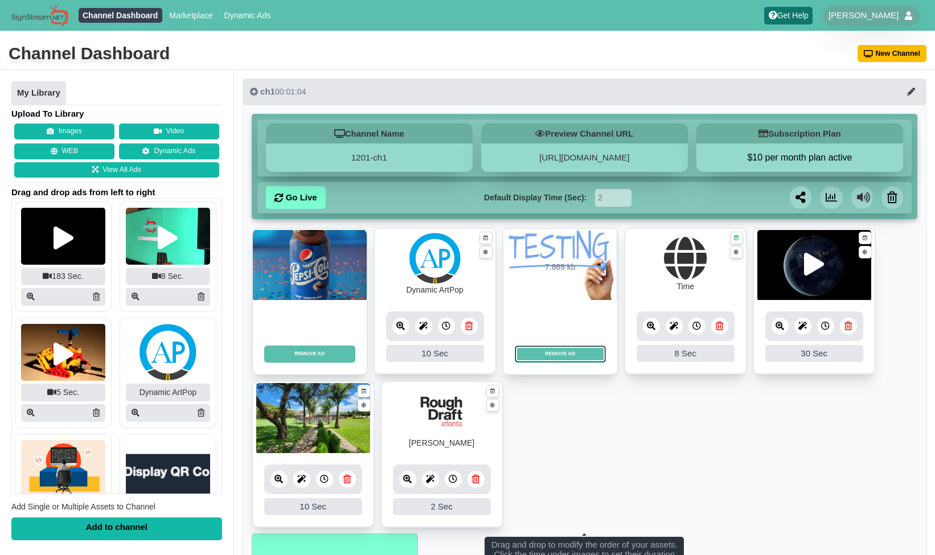
click at [781, 326] on icon at bounding box center [780, 326] width 9 height 9
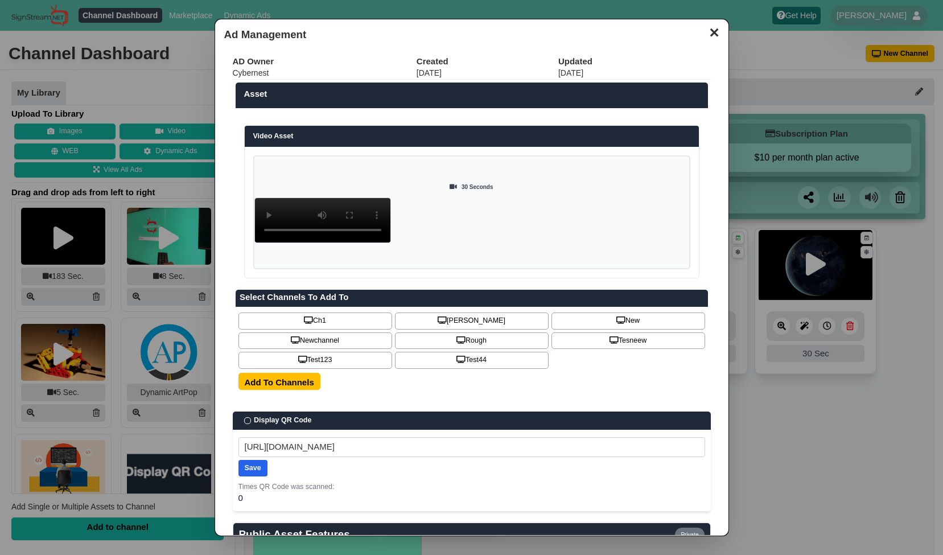
click at [704, 32] on button "✕" at bounding box center [714, 31] width 22 height 17
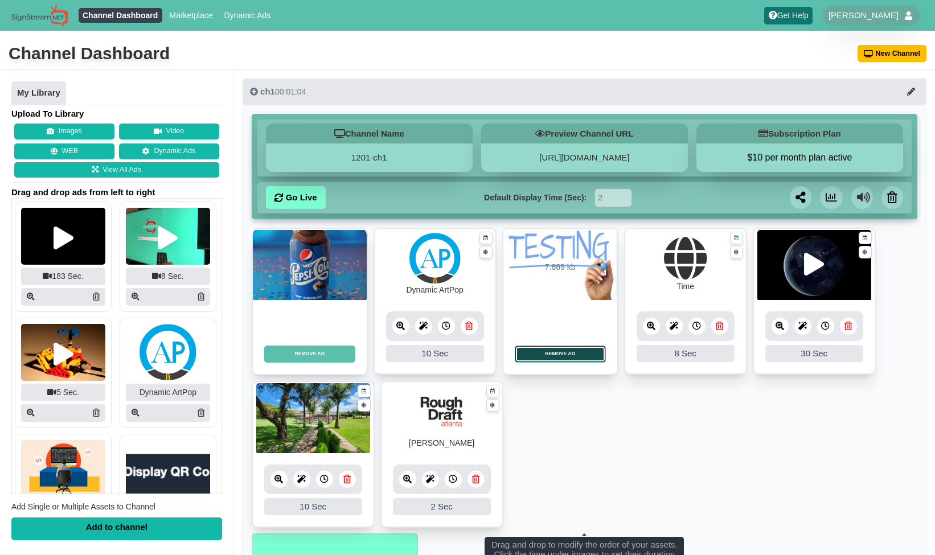
click at [565, 356] on button "REMOVE AD" at bounding box center [560, 354] width 91 height 17
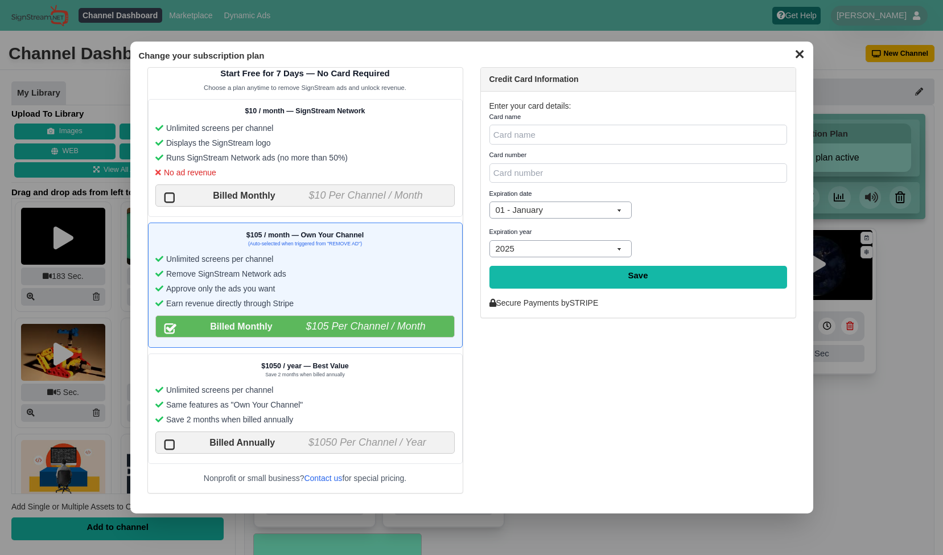
drag, startPoint x: 262, startPoint y: 53, endPoint x: 122, endPoint y: 53, distance: 140.1
click at [121, 53] on dialog "✕ Change your subscription plan Start Free for 7 Days — No Card Required Choose…" at bounding box center [471, 277] width 943 height 555
copy h3 "Change your subscription plan"
click at [809, 53] on button "✕" at bounding box center [800, 52] width 22 height 17
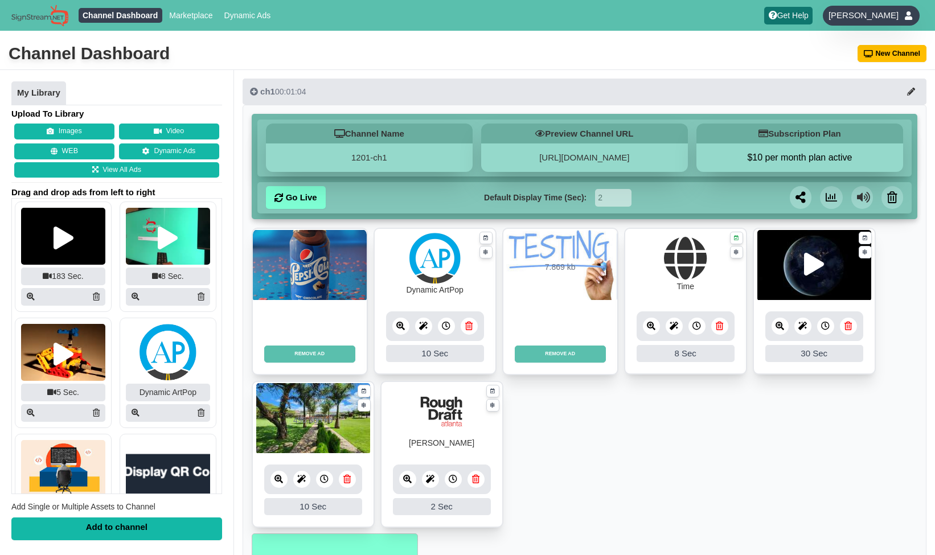
click at [868, 16] on span "[PERSON_NAME]" at bounding box center [863, 15] width 70 height 11
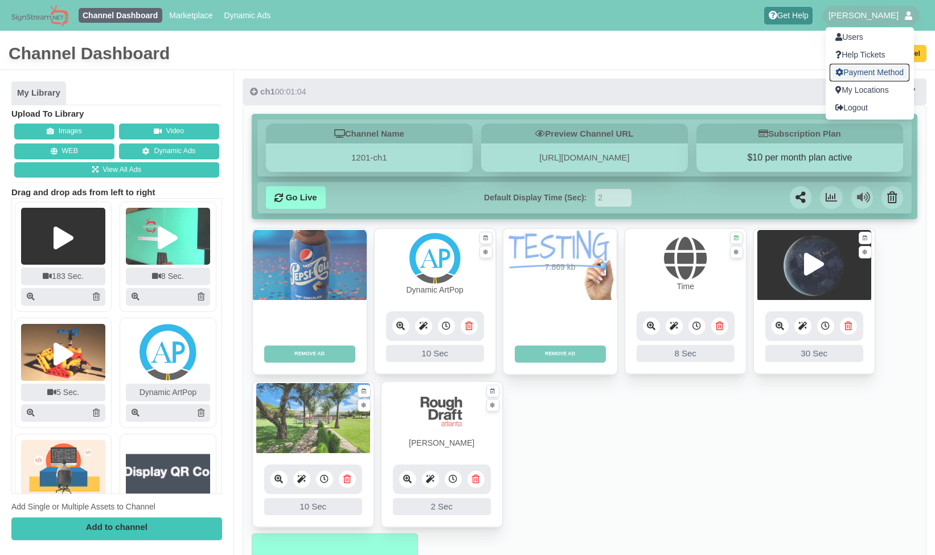
click at [864, 79] on link "Payment Method" at bounding box center [870, 73] width 80 height 18
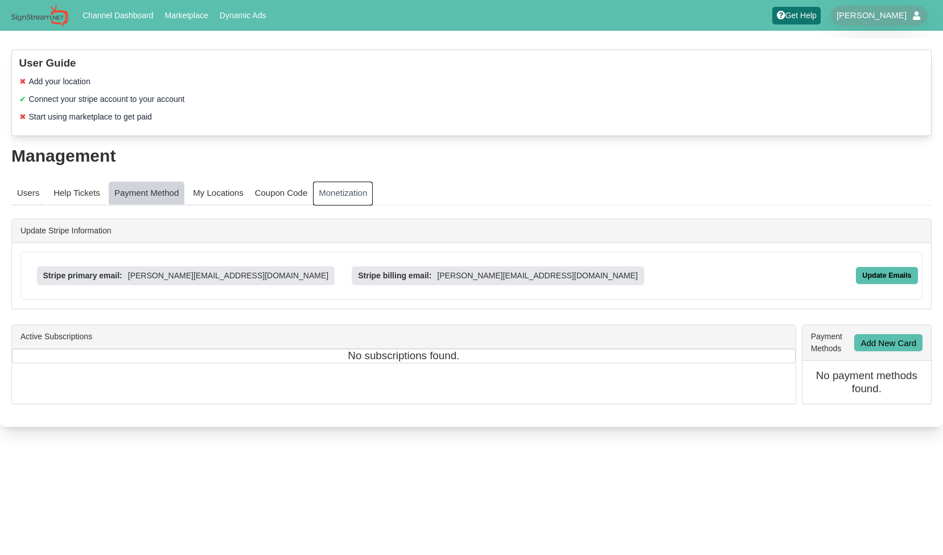
click at [361, 197] on link "Monetization" at bounding box center [343, 194] width 60 height 24
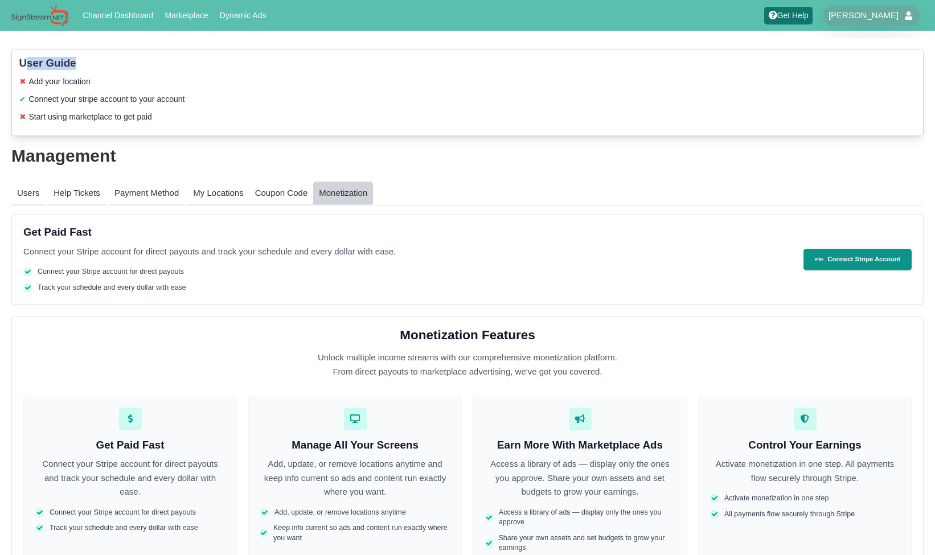
drag, startPoint x: 24, startPoint y: 62, endPoint x: 102, endPoint y: 62, distance: 77.4
click at [102, 62] on h3 "User Guide" at bounding box center [467, 63] width 897 height 13
click at [104, 62] on h3 "User Guide" at bounding box center [467, 63] width 897 height 13
click at [31, 195] on link "Users" at bounding box center [28, 194] width 34 height 24
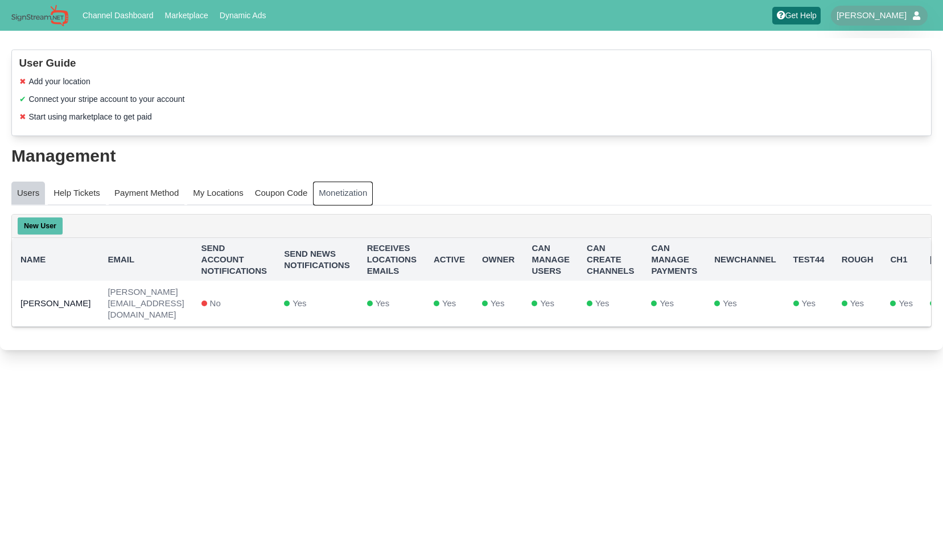
click at [335, 194] on link "Monetization" at bounding box center [343, 194] width 60 height 24
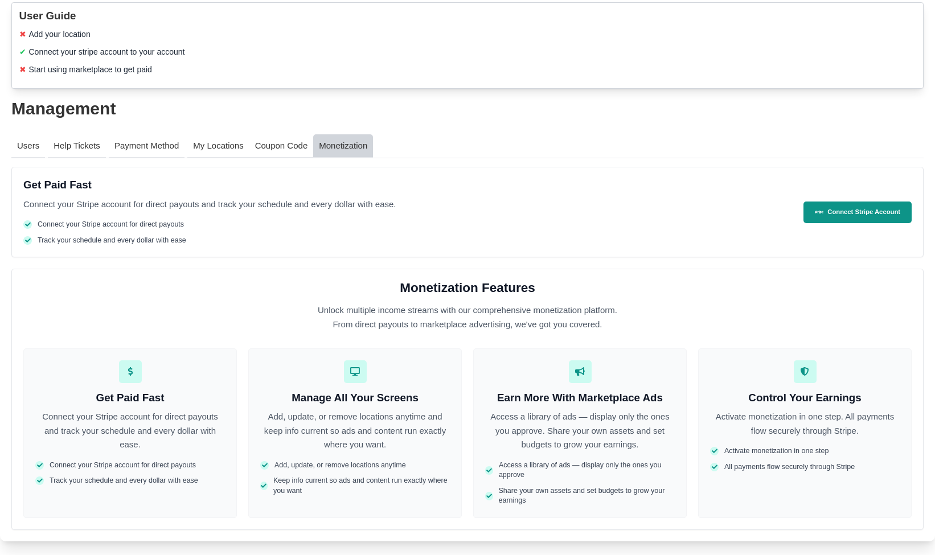
scroll to position [14, 0]
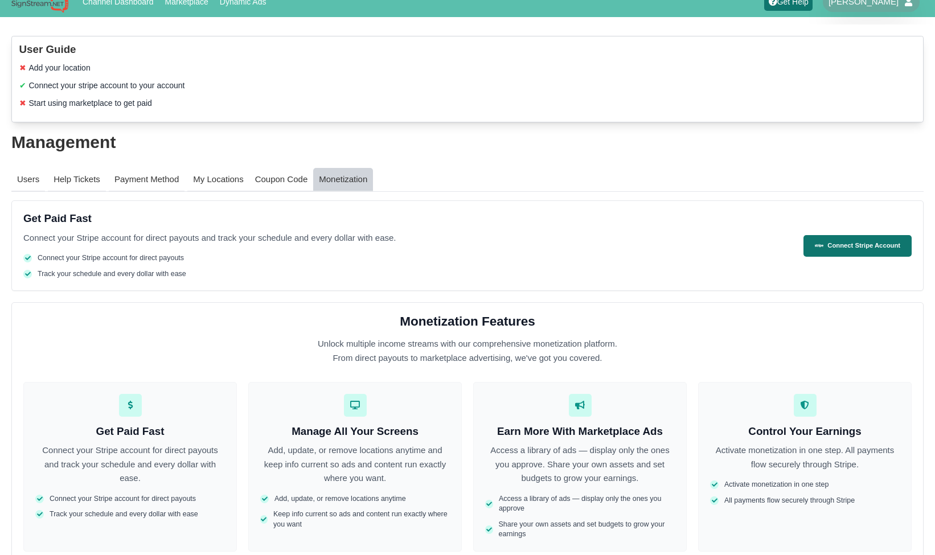
click at [871, 242] on span "Connect Stripe Account" at bounding box center [863, 246] width 73 height 10
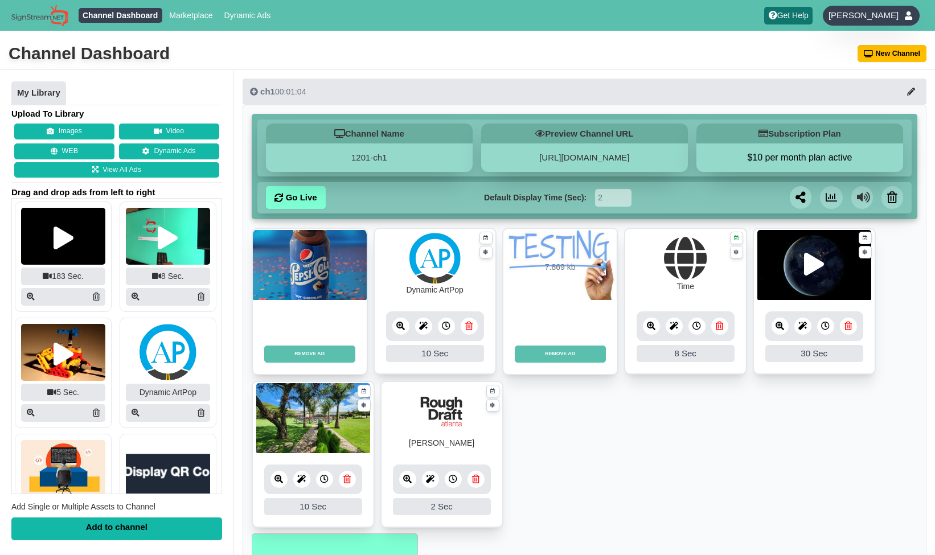
click at [866, 15] on span "[PERSON_NAME]" at bounding box center [863, 15] width 70 height 11
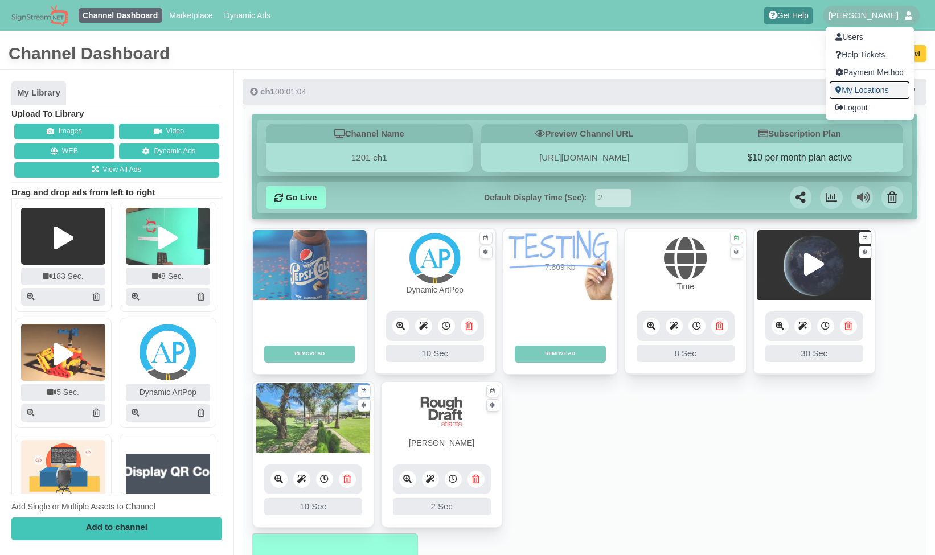
click at [858, 84] on link "My Locations" at bounding box center [870, 90] width 80 height 18
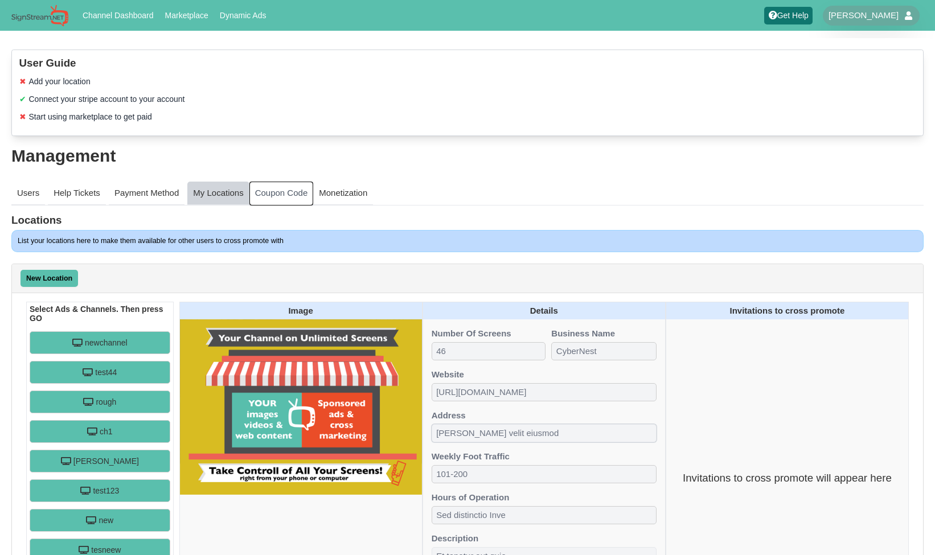
click at [290, 192] on link "Coupon Code" at bounding box center [281, 194] width 64 height 24
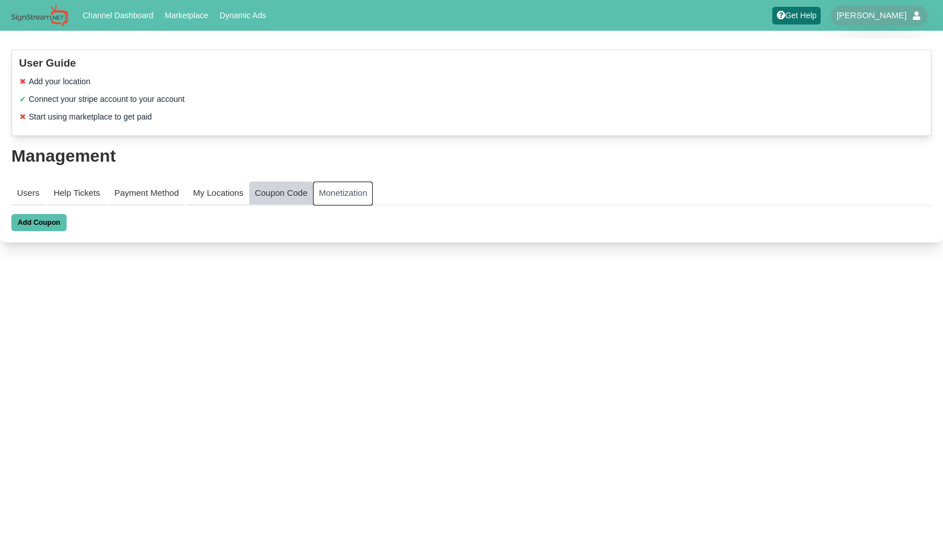
click at [347, 192] on link "Monetization" at bounding box center [343, 194] width 60 height 24
